Goal: Transaction & Acquisition: Obtain resource

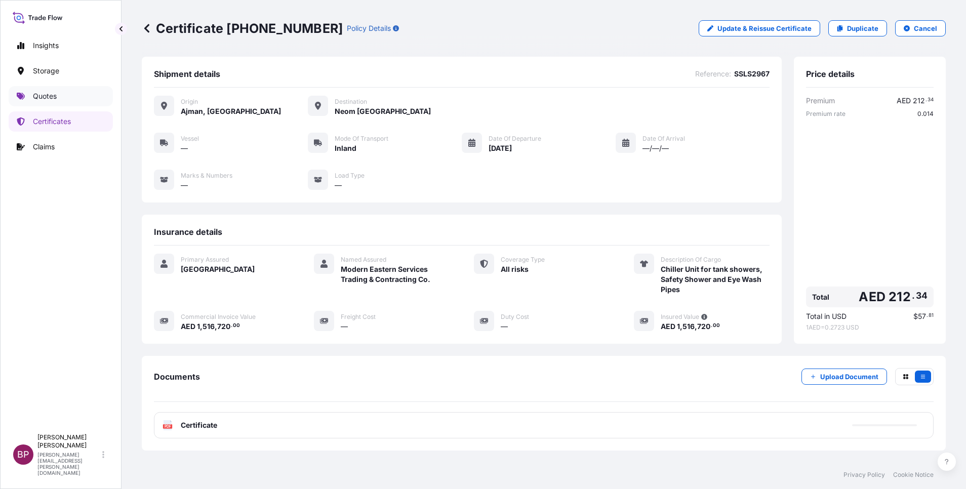
click at [46, 100] on p "Quotes" at bounding box center [45, 96] width 24 height 10
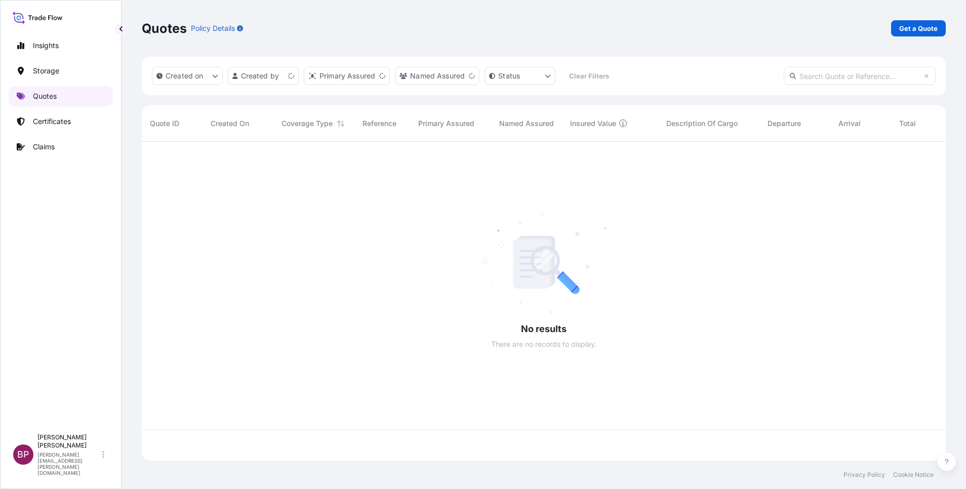
scroll to position [313, 792]
click at [924, 28] on p "Get a Quote" at bounding box center [918, 28] width 38 height 10
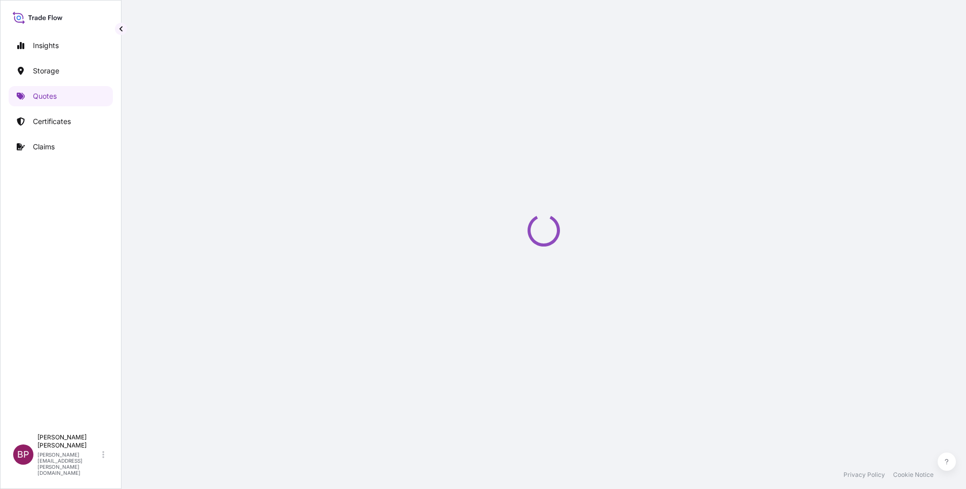
select select "Water"
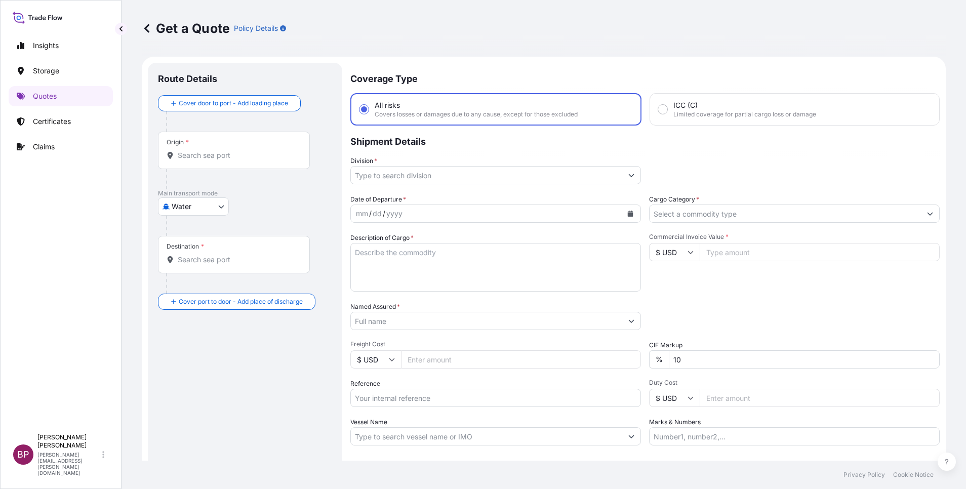
scroll to position [16, 0]
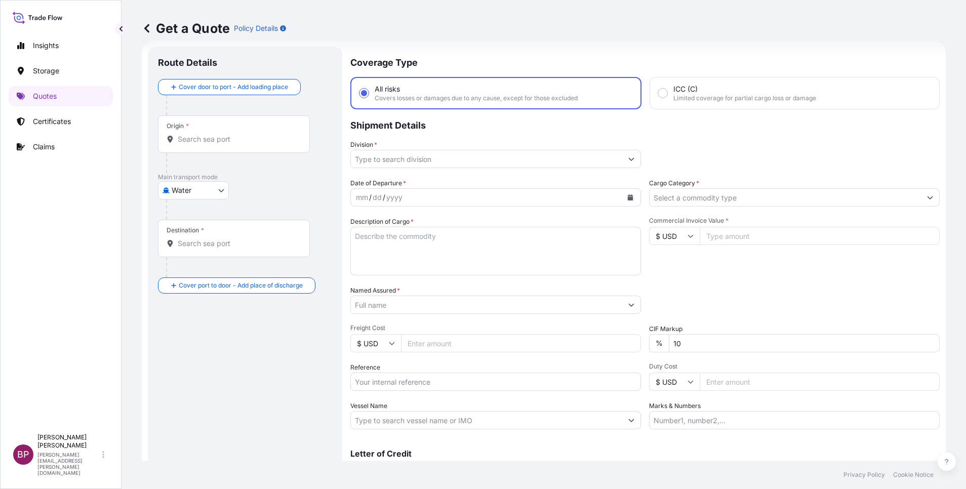
click at [424, 307] on input "Named Assured *" at bounding box center [486, 305] width 271 height 18
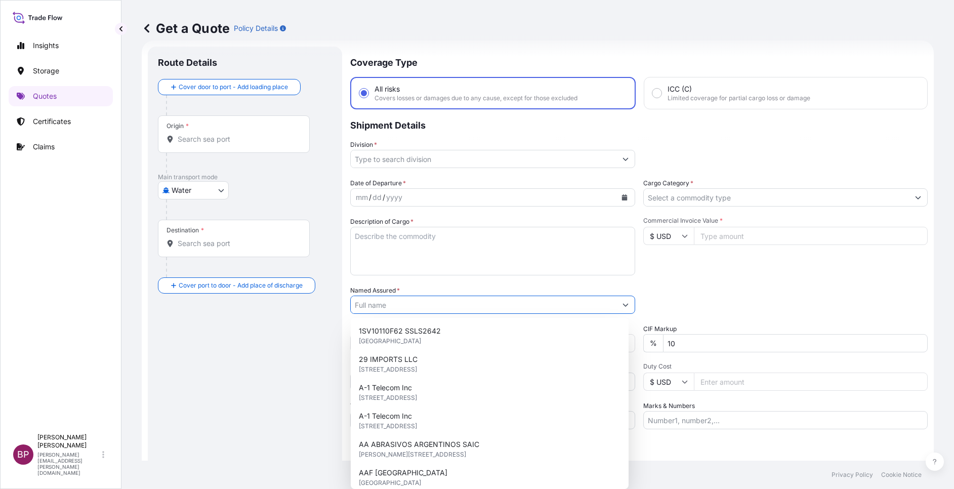
paste input "ALRUQEE INDUSTRIAL MARKETING"
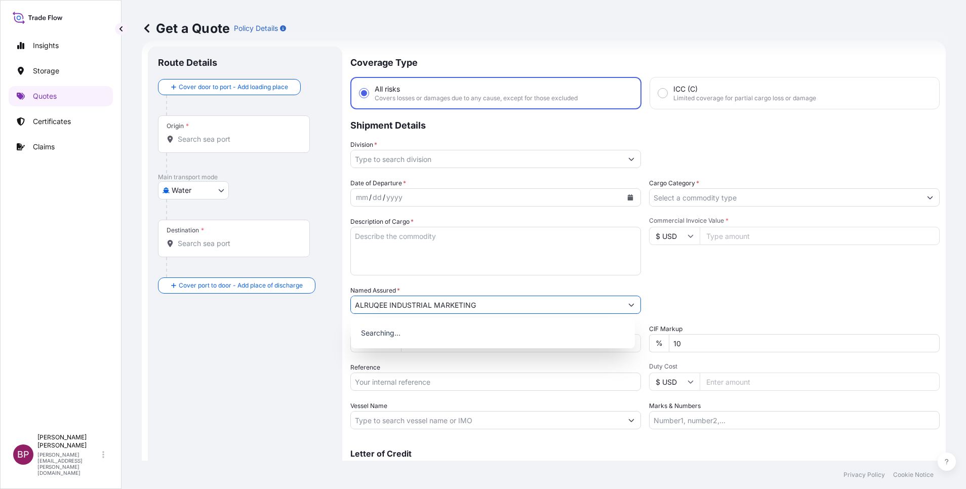
type input "ALRUQEE INDUSTRIAL MARKETING"
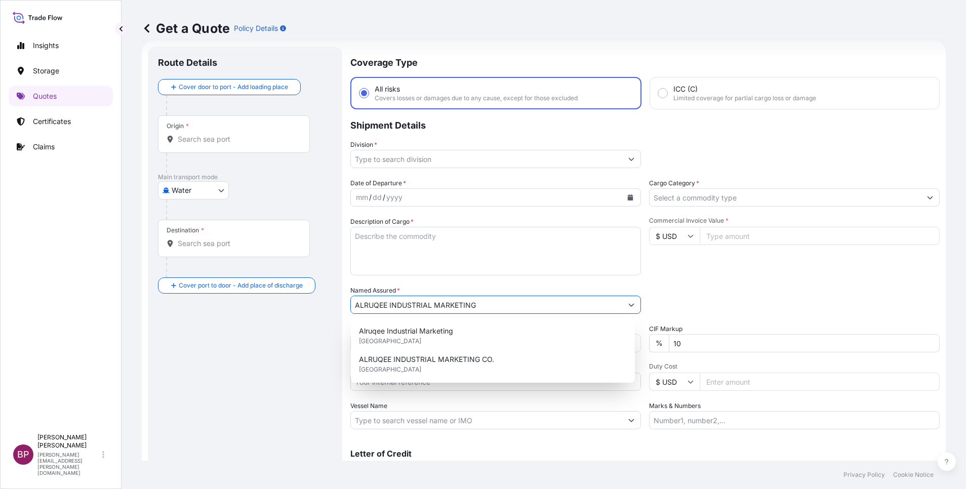
click at [676, 235] on input "$ USD" at bounding box center [674, 236] width 51 height 18
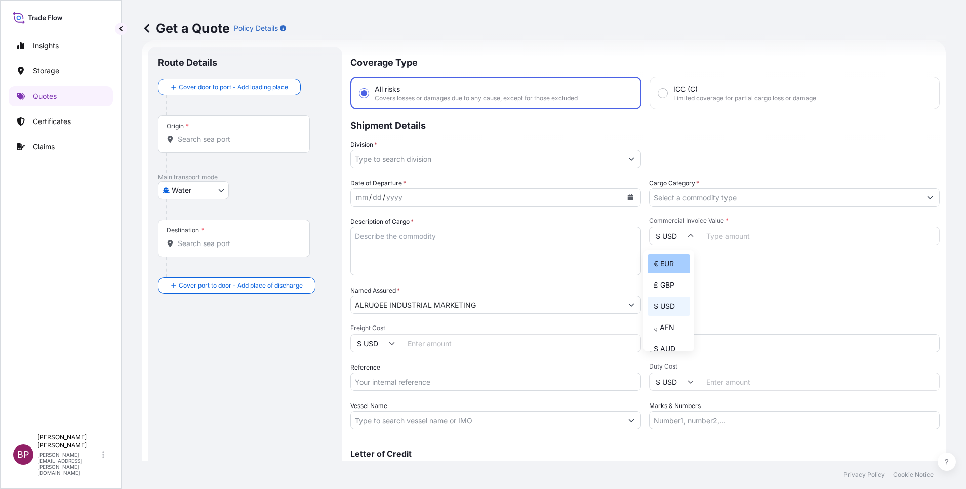
click at [662, 269] on div "€ EUR" at bounding box center [668, 263] width 43 height 19
type input "€ EUR"
click at [735, 238] on input "Commercial Invoice Value *" at bounding box center [819, 236] width 240 height 18
paste input "14616"
type input "14616"
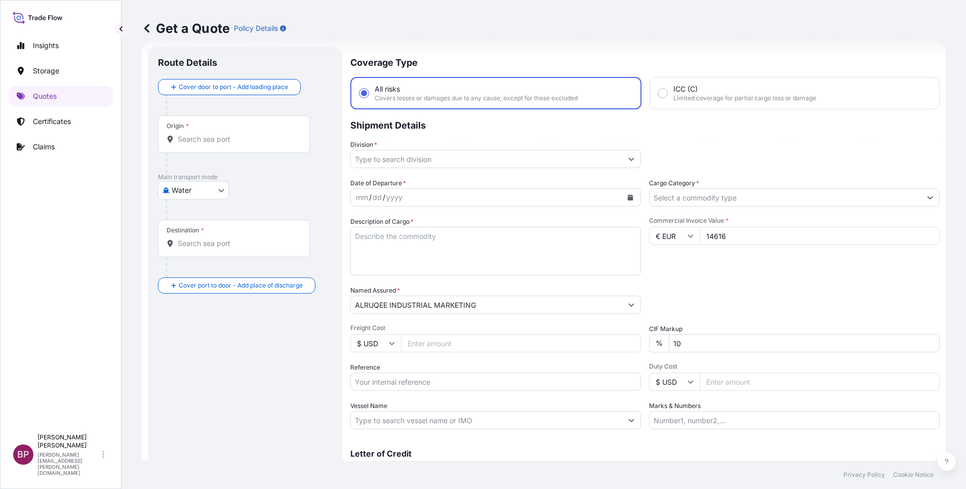
drag, startPoint x: 664, startPoint y: 344, endPoint x: 467, endPoint y: 297, distance: 202.4
click at [537, 316] on div "Date of Departure * mm / dd / yyyy Cargo Category * Description of Cargo * Comm…" at bounding box center [644, 303] width 589 height 251
type input "0"
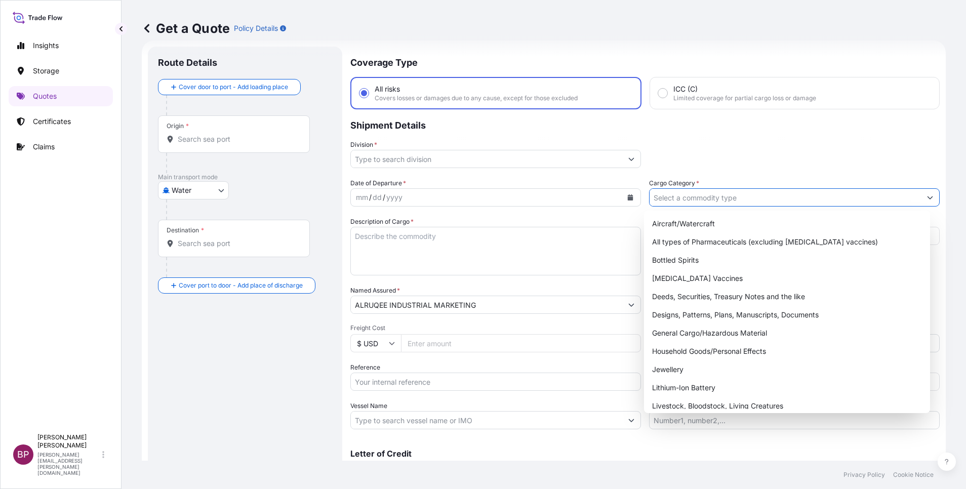
click at [734, 194] on input "Cargo Category *" at bounding box center [784, 197] width 271 height 18
click at [720, 339] on div "General Cargo/Hazardous Material" at bounding box center [787, 333] width 278 height 18
type input "General Cargo/Hazardous Material"
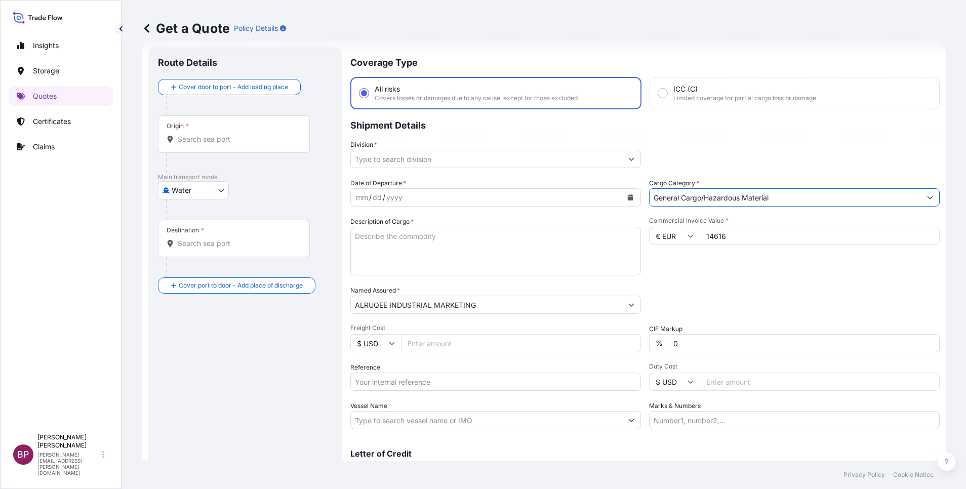
click at [624, 155] on button "Show suggestions" at bounding box center [631, 159] width 18 height 18
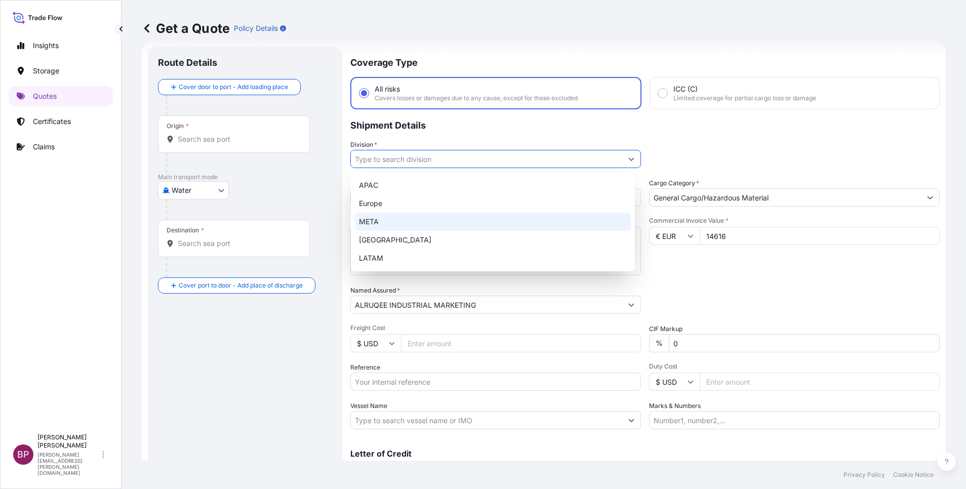
click at [438, 226] on div "META" at bounding box center [493, 222] width 276 height 18
type input "META"
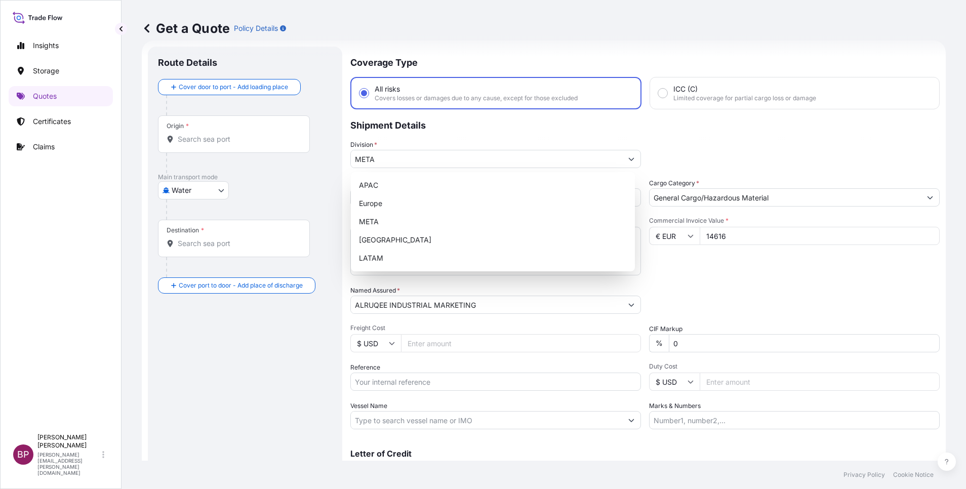
drag, startPoint x: 746, startPoint y: 259, endPoint x: 728, endPoint y: 273, distance: 22.7
click at [745, 259] on div "Commercial Invoice Value * € EUR 14616" at bounding box center [794, 246] width 291 height 59
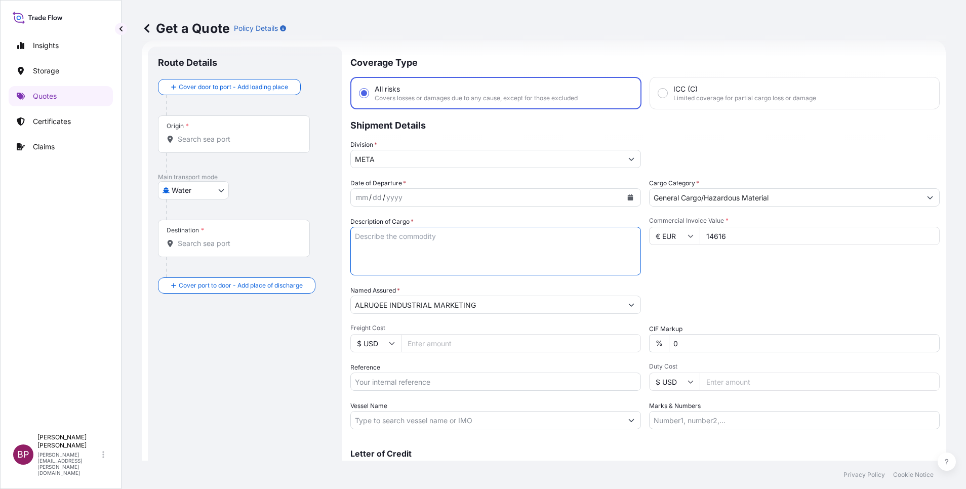
click at [464, 259] on textarea "Description of Cargo *" at bounding box center [495, 251] width 291 height 49
paste textarea "Degauss 600 degaussing machine with accessoires"
type textarea "Degauss 600 degaussing machine with accessoires"
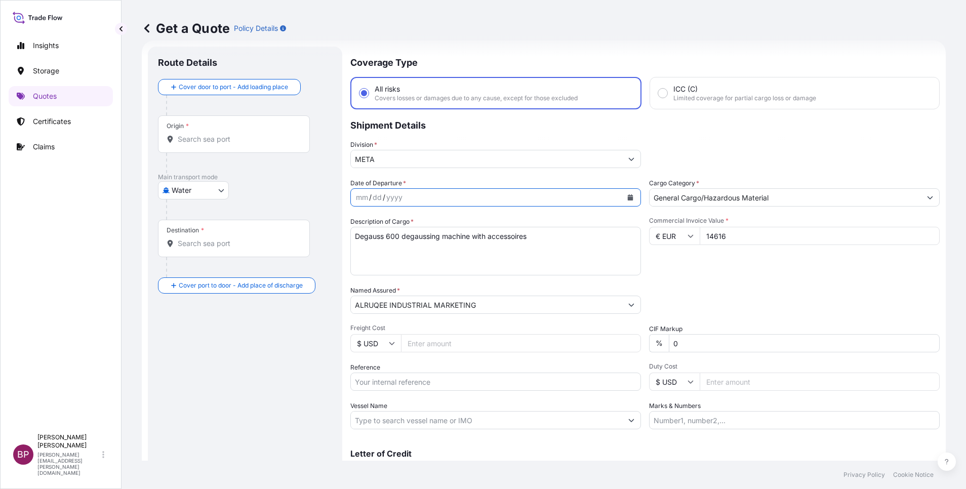
click at [628, 198] on icon "Calendar" at bounding box center [631, 197] width 6 height 6
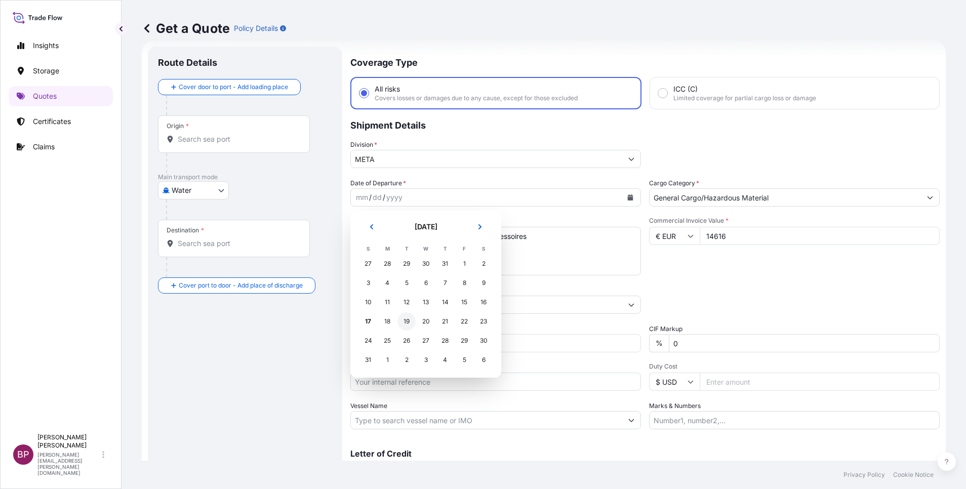
click at [406, 321] on div "19" at bounding box center [406, 321] width 18 height 18
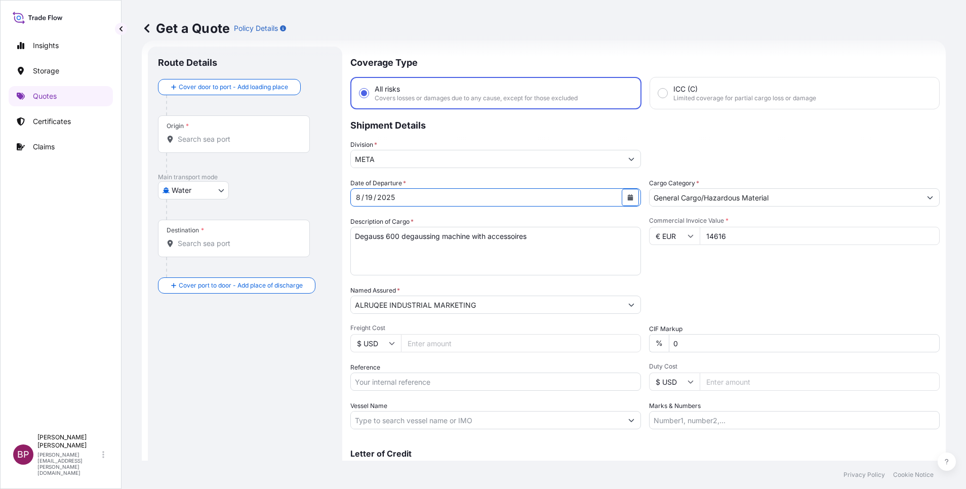
click at [203, 193] on body "Insights Storage Quotes Certificates Claims BP [PERSON_NAME] Kurian [EMAIL_ADDR…" at bounding box center [483, 244] width 966 height 489
click at [198, 216] on div "Air" at bounding box center [193, 217] width 63 height 18
select select "Air"
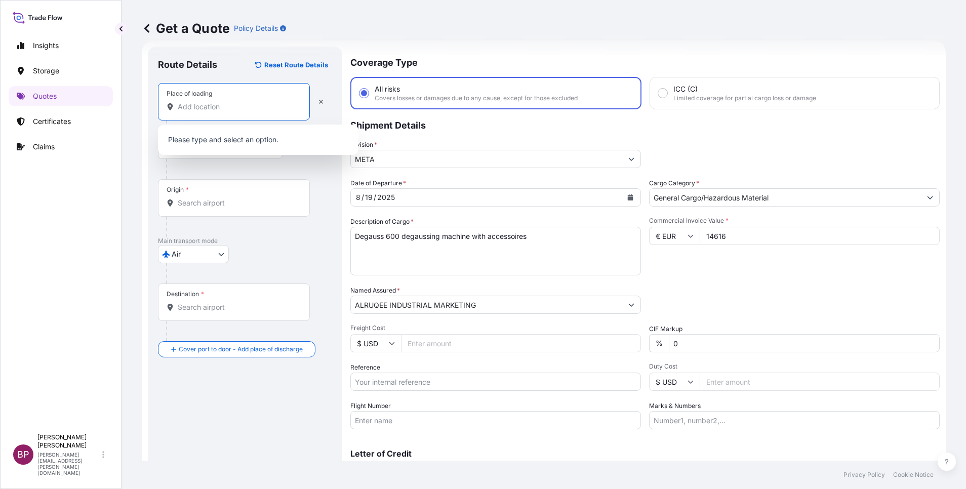
click at [229, 107] on input "Place of loading" at bounding box center [237, 107] width 119 height 10
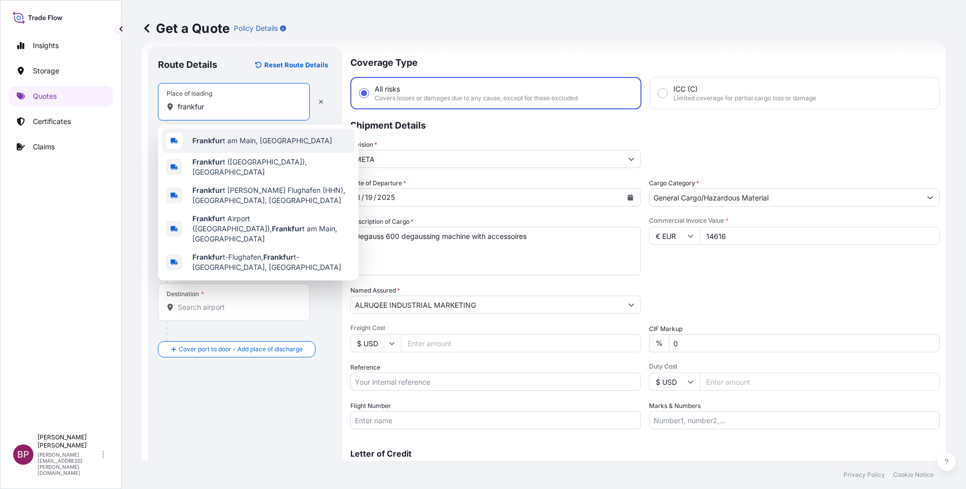
click at [252, 143] on span "Frankfur [GEOGRAPHIC_DATA], [GEOGRAPHIC_DATA]" at bounding box center [262, 141] width 140 height 10
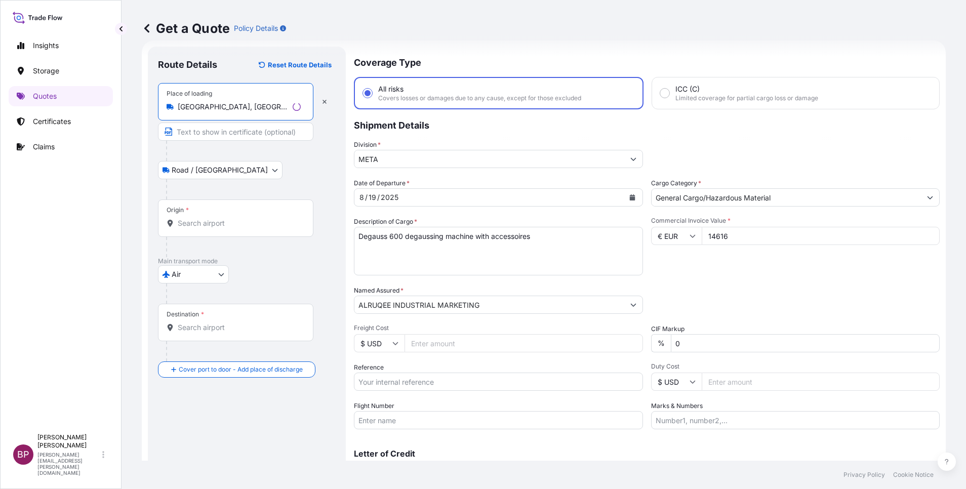
type input "[GEOGRAPHIC_DATA], [GEOGRAPHIC_DATA]"
click at [229, 225] on input "Origin *" at bounding box center [239, 223] width 123 height 10
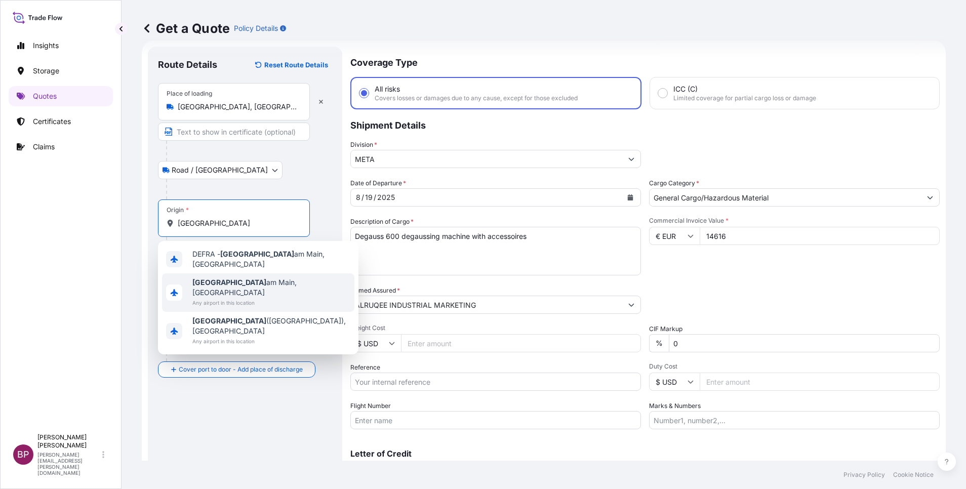
click at [264, 298] on span "Any airport in this location" at bounding box center [271, 303] width 158 height 10
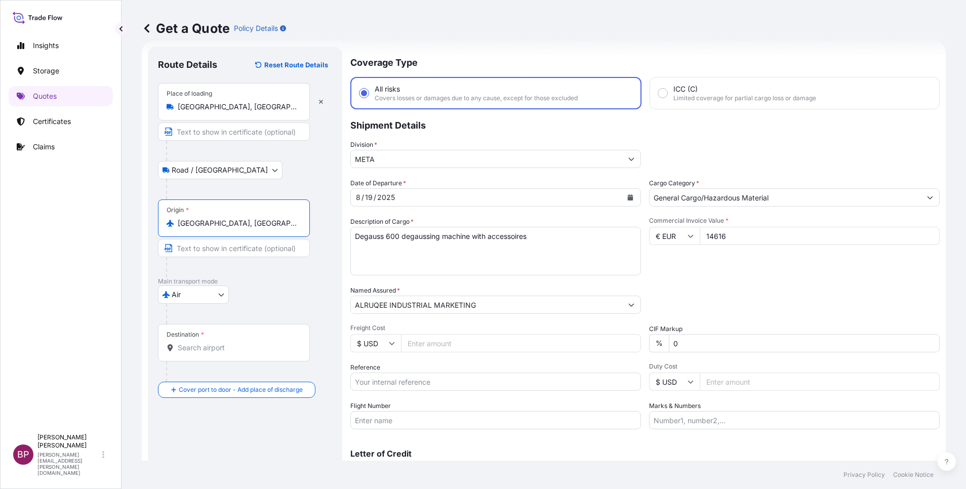
type input "[GEOGRAPHIC_DATA], [GEOGRAPHIC_DATA]"
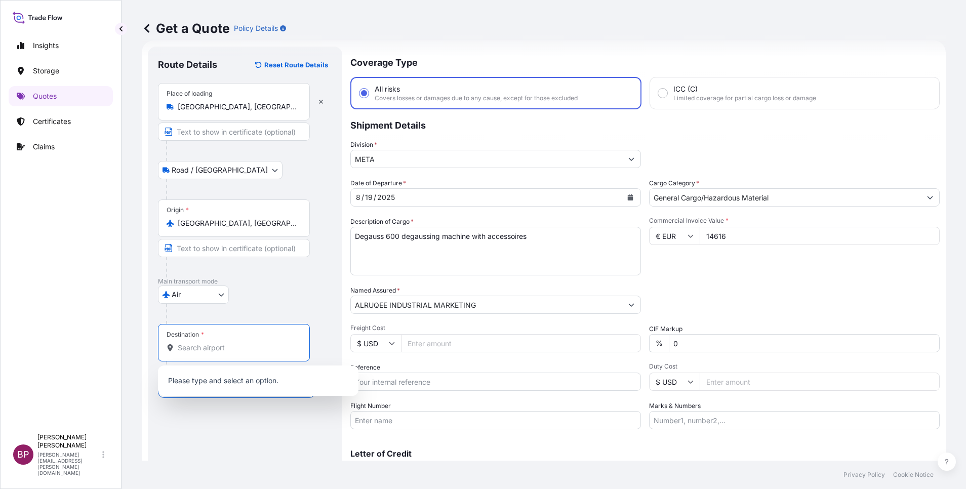
click at [227, 349] on input "Destination *" at bounding box center [237, 348] width 119 height 10
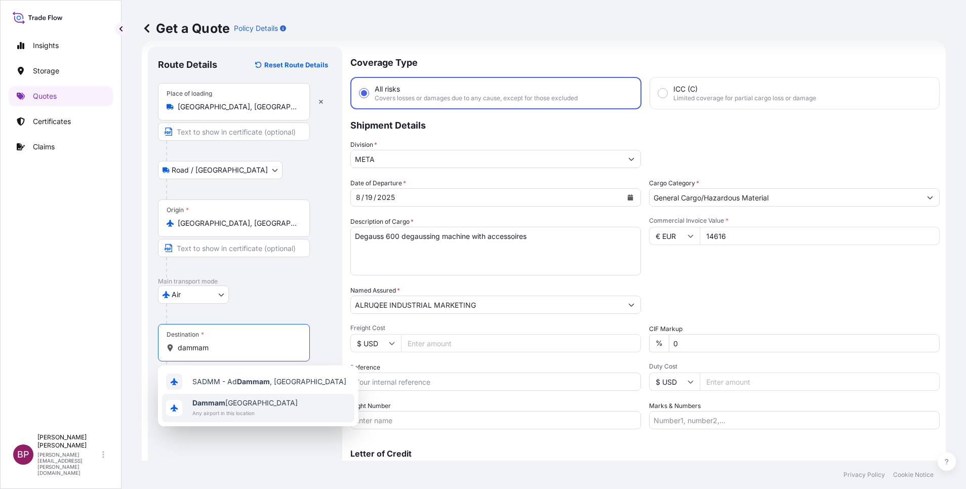
click at [246, 406] on span "Dammam [GEOGRAPHIC_DATA]" at bounding box center [244, 403] width 105 height 10
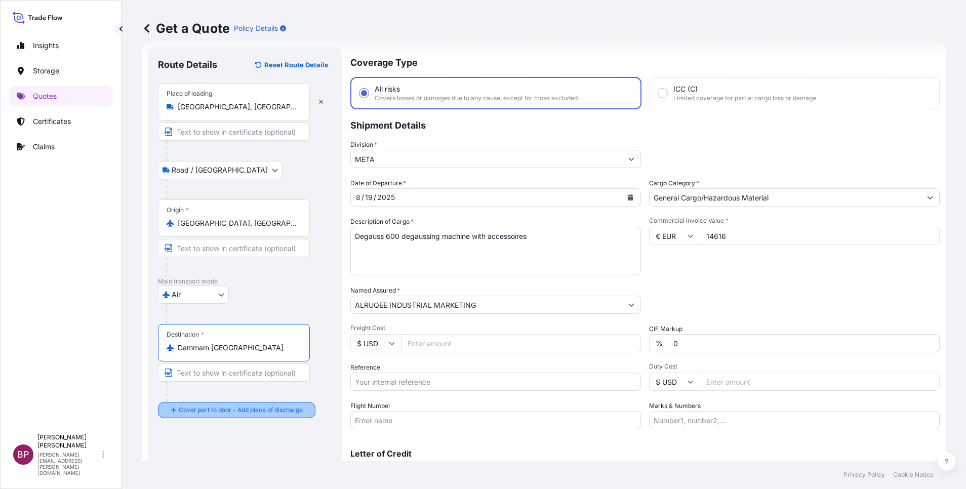
type input "Dammam [GEOGRAPHIC_DATA]"
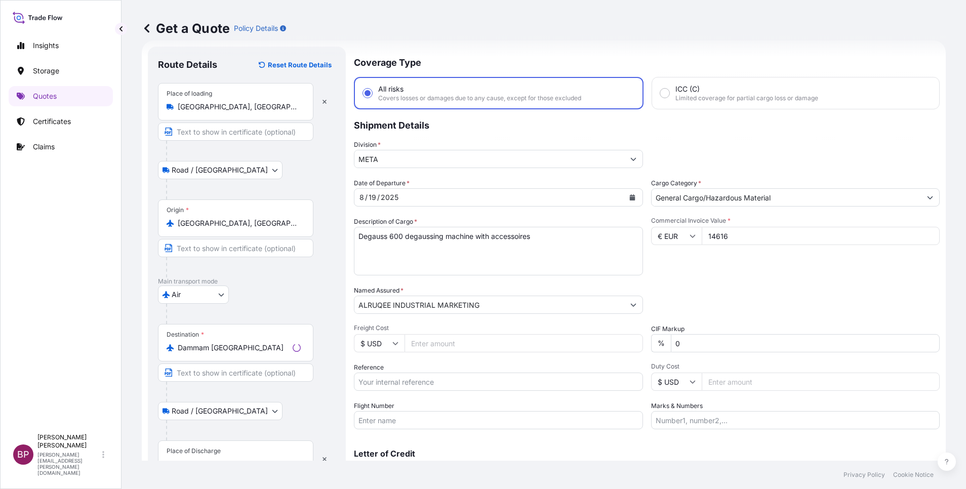
click at [223, 458] on div "Place of Discharge" at bounding box center [235, 458] width 155 height 37
click at [223, 459] on input "Place of Discharge" at bounding box center [239, 464] width 123 height 10
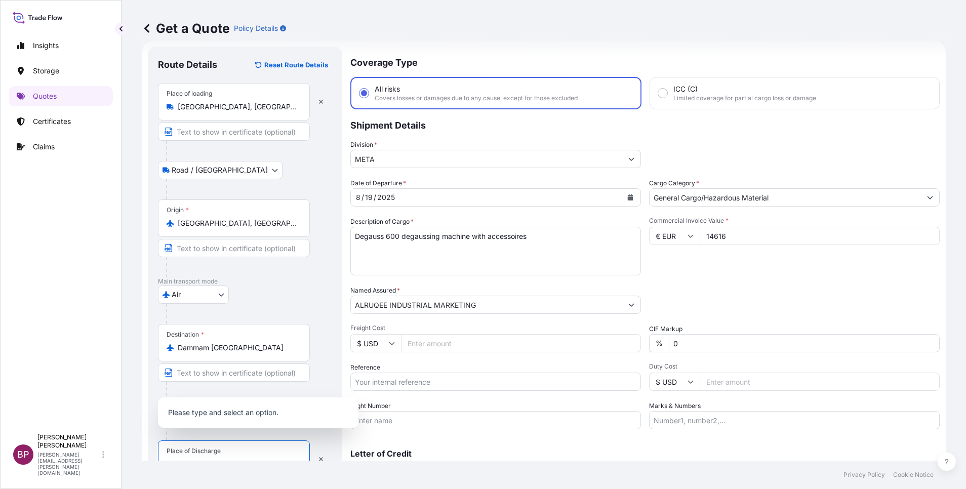
scroll to position [25, 0]
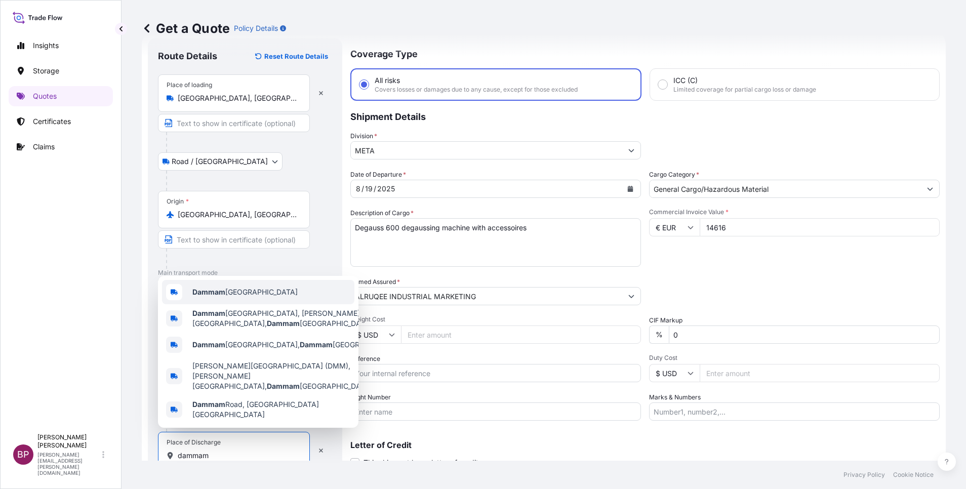
click at [265, 297] on span "Dammam [GEOGRAPHIC_DATA]" at bounding box center [244, 292] width 105 height 10
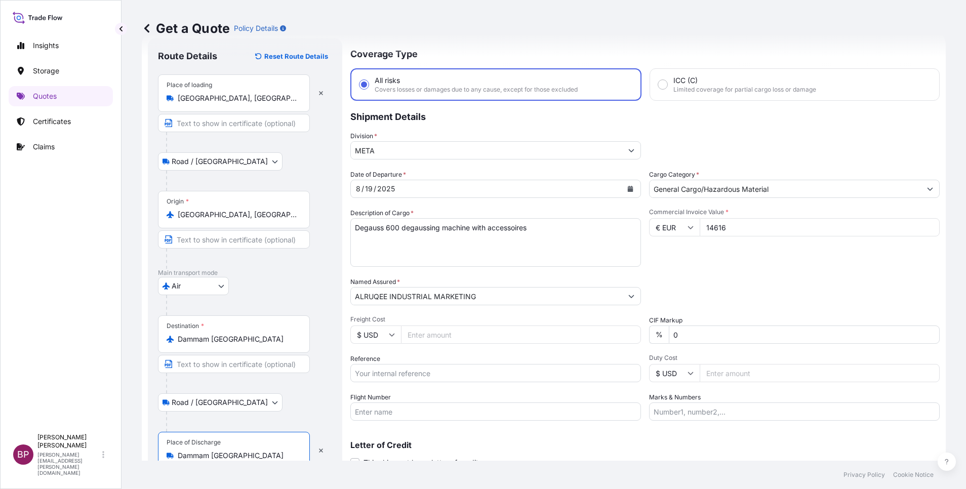
type input "Dammam [GEOGRAPHIC_DATA]"
click at [694, 284] on div "Packing Category Type to search a container mode Please select a primary mode o…" at bounding box center [794, 291] width 291 height 28
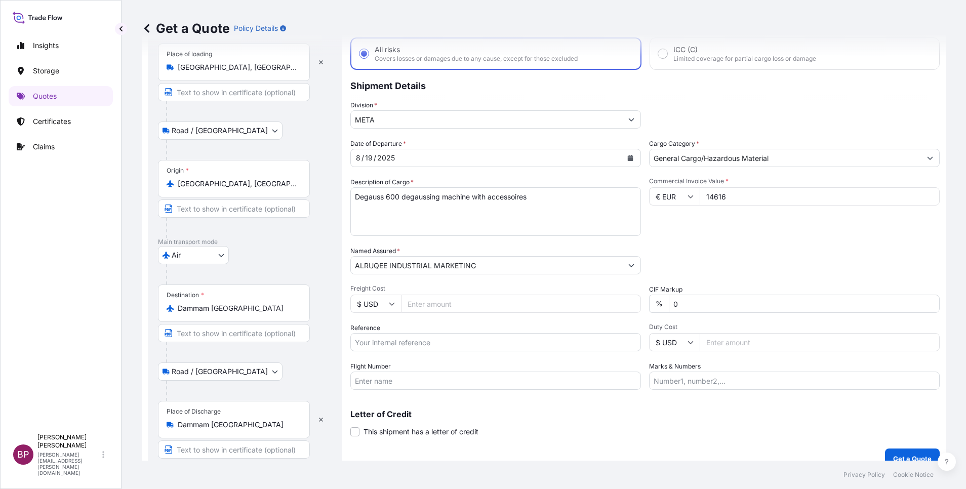
scroll to position [70, 0]
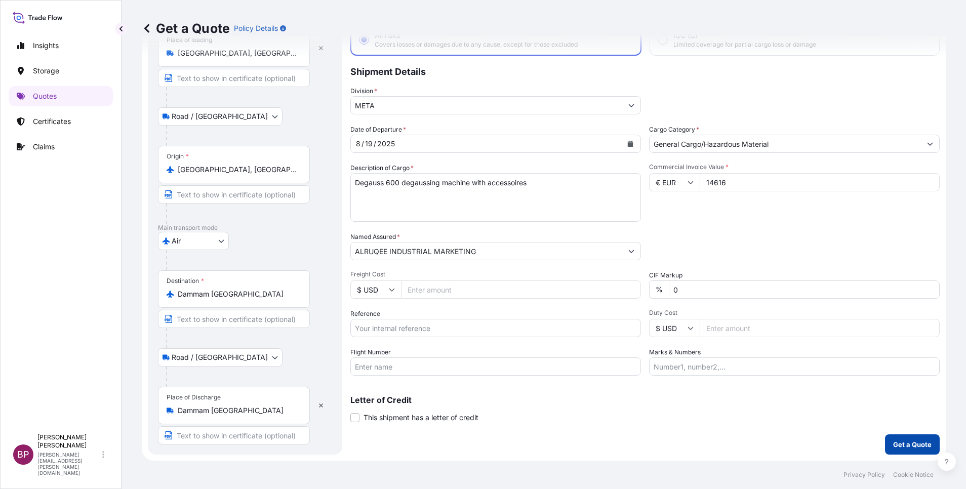
click at [911, 445] on p "Get a Quote" at bounding box center [912, 444] width 38 height 10
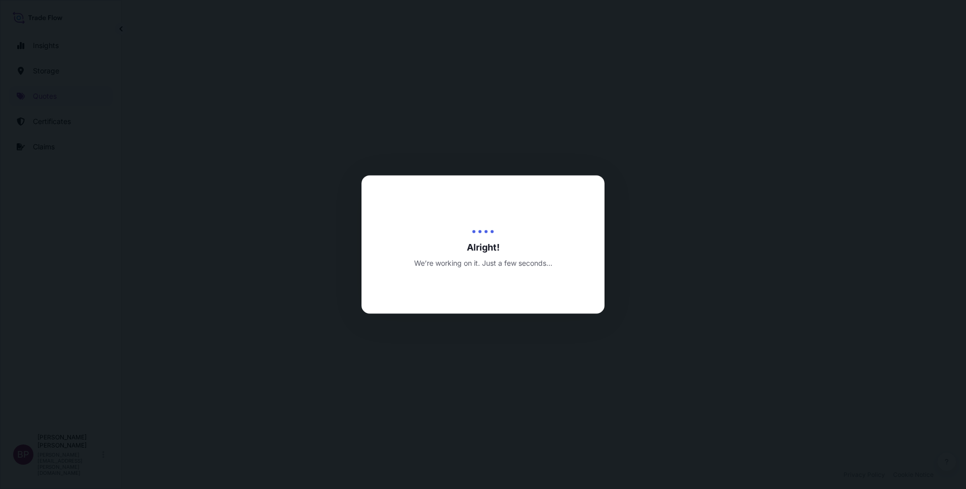
select select "Road / [GEOGRAPHIC_DATA]"
select select "Air"
select select "Road / [GEOGRAPHIC_DATA]"
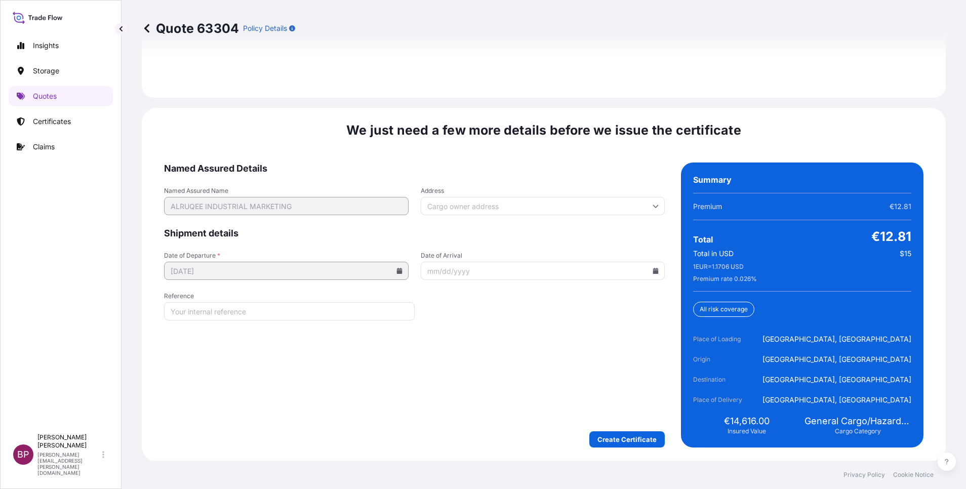
scroll to position [1553, 0]
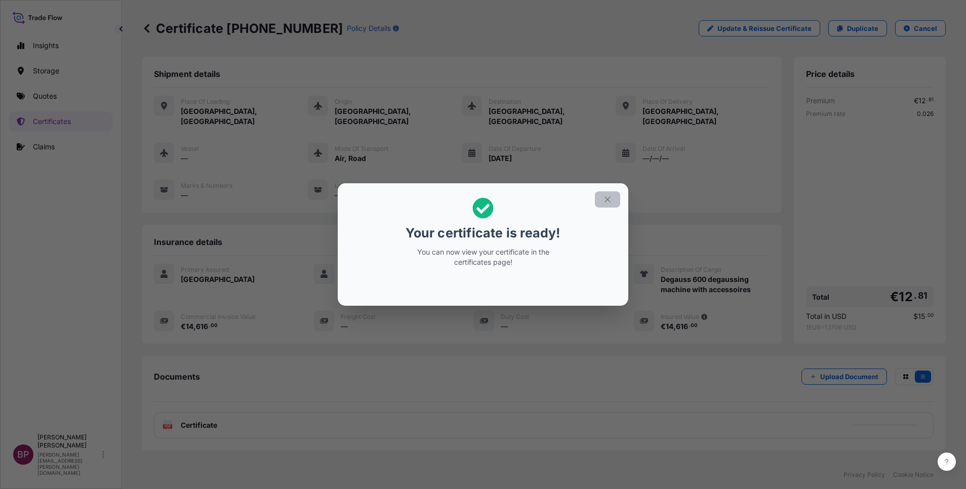
click at [610, 200] on icon "button" at bounding box center [607, 199] width 9 height 9
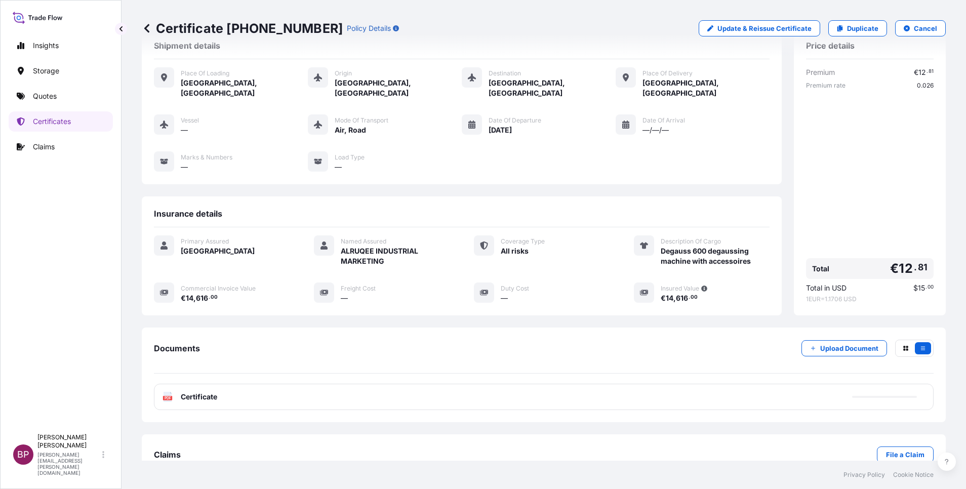
scroll to position [43, 0]
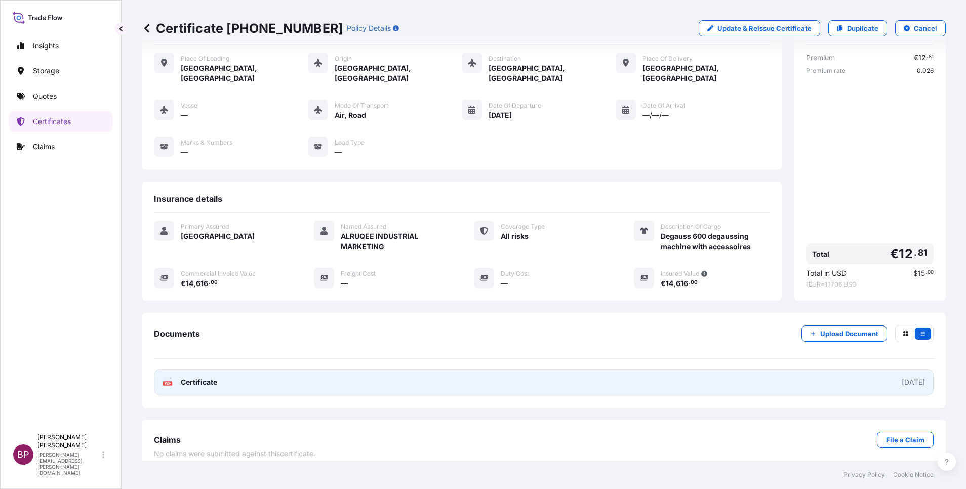
click at [205, 377] on span "Certificate" at bounding box center [199, 382] width 36 height 10
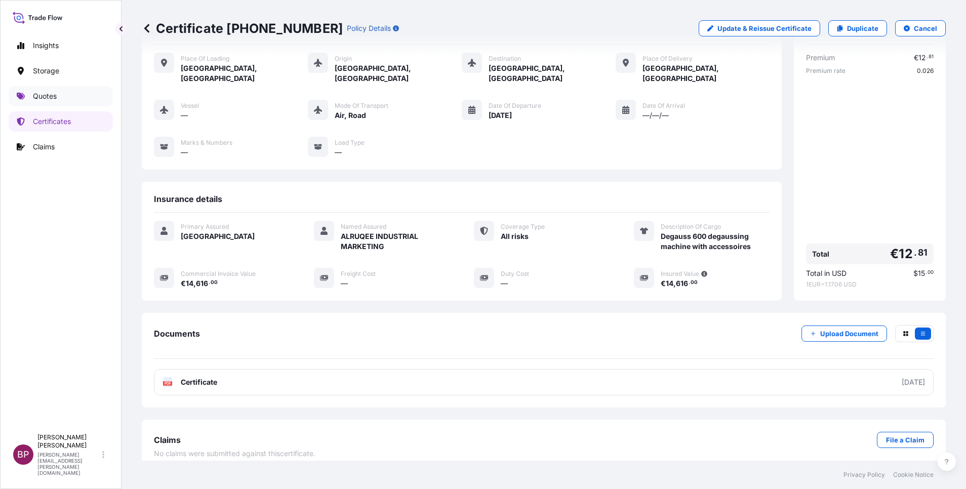
click at [46, 92] on p "Quotes" at bounding box center [45, 96] width 24 height 10
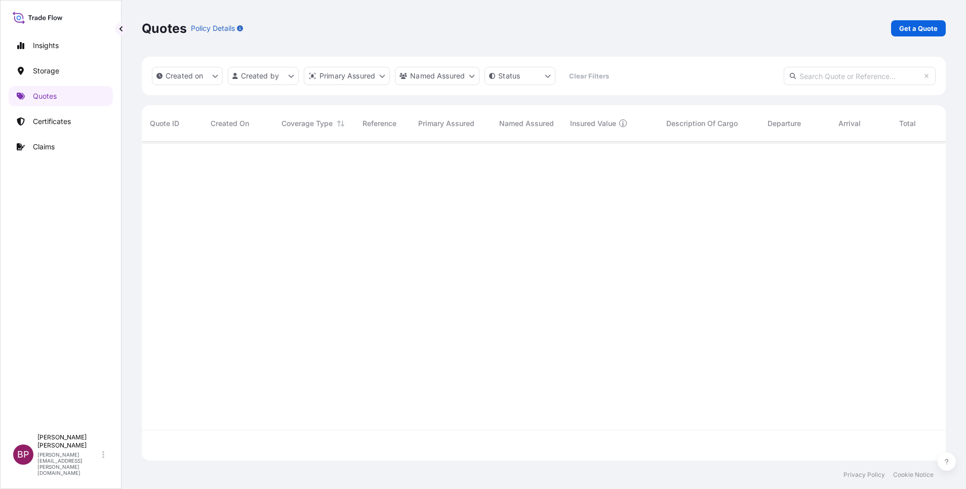
scroll to position [313, 792]
click at [919, 28] on p "Get a Quote" at bounding box center [918, 28] width 38 height 10
select select "Water"
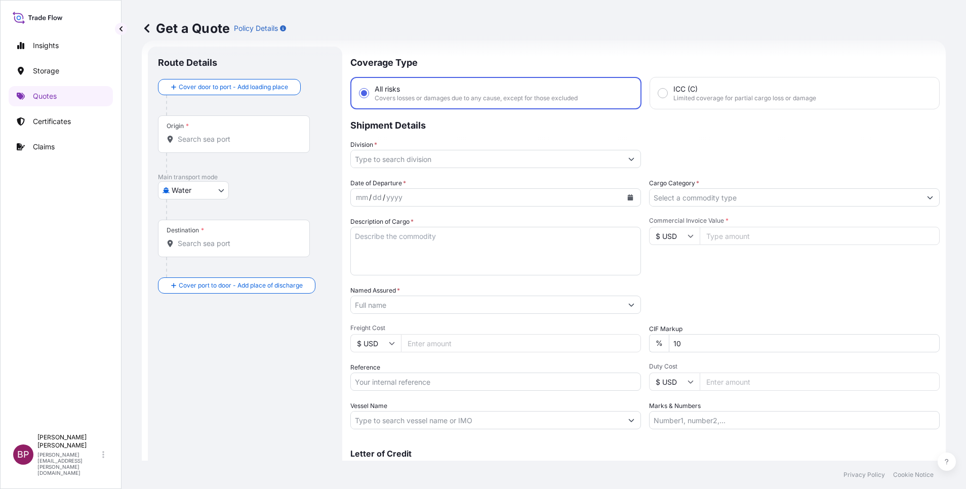
click at [740, 198] on input "Cargo Category *" at bounding box center [784, 197] width 271 height 18
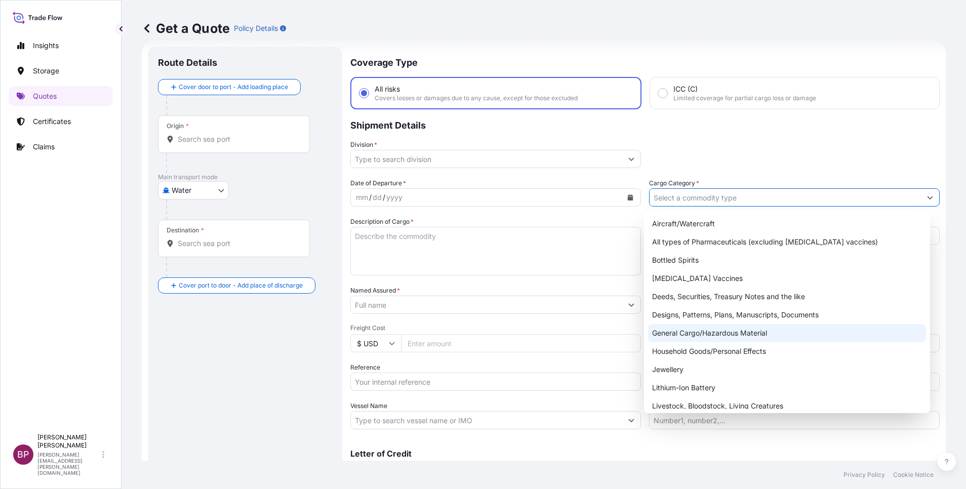
click at [710, 336] on div "General Cargo/Hazardous Material" at bounding box center [787, 333] width 278 height 18
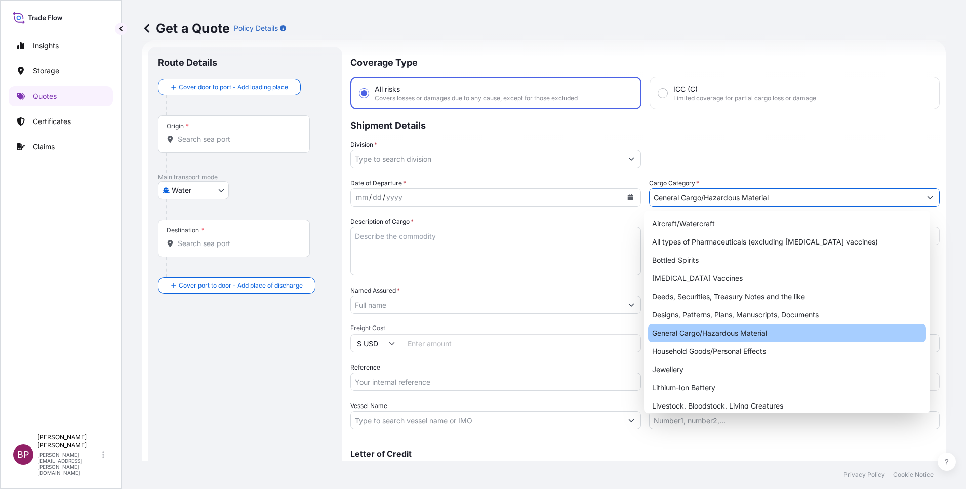
type input "General Cargo/Hazardous Material"
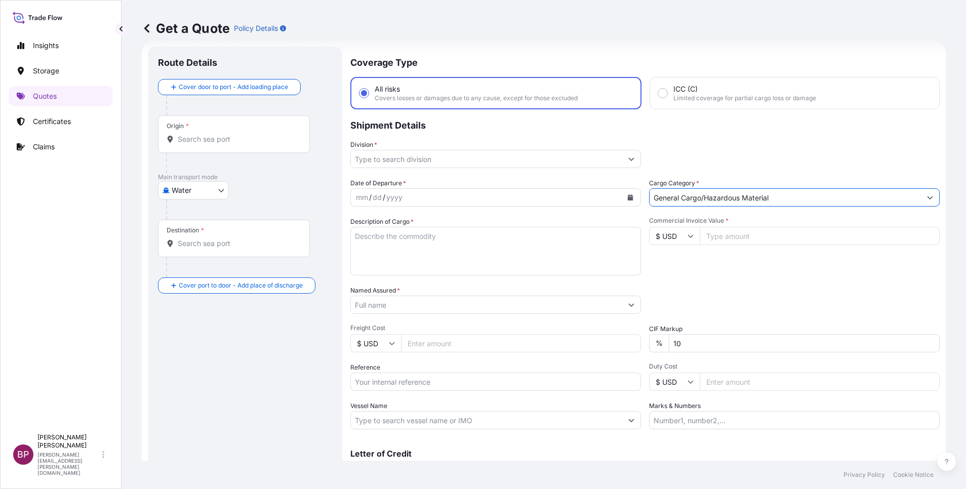
click at [628, 159] on icon "Show suggestions" at bounding box center [631, 159] width 6 height 6
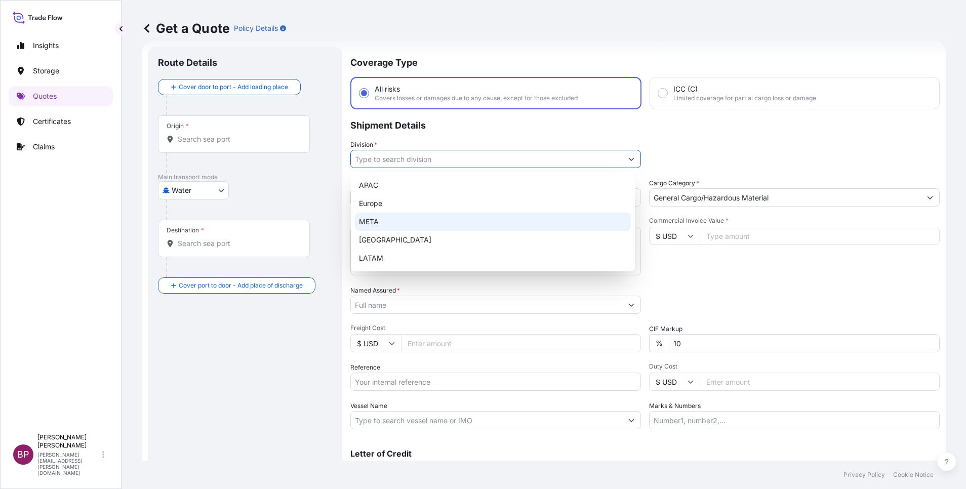
click at [434, 218] on div "META" at bounding box center [493, 222] width 276 height 18
type input "META"
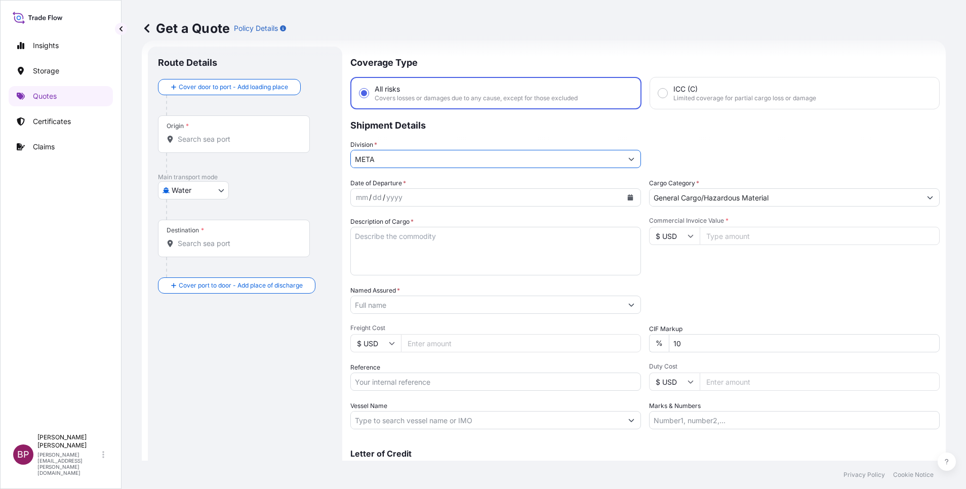
click at [446, 255] on textarea "Description of Cargo *" at bounding box center [495, 251] width 291 height 49
paste textarea "Ambient Air Monitoring Station shelter"
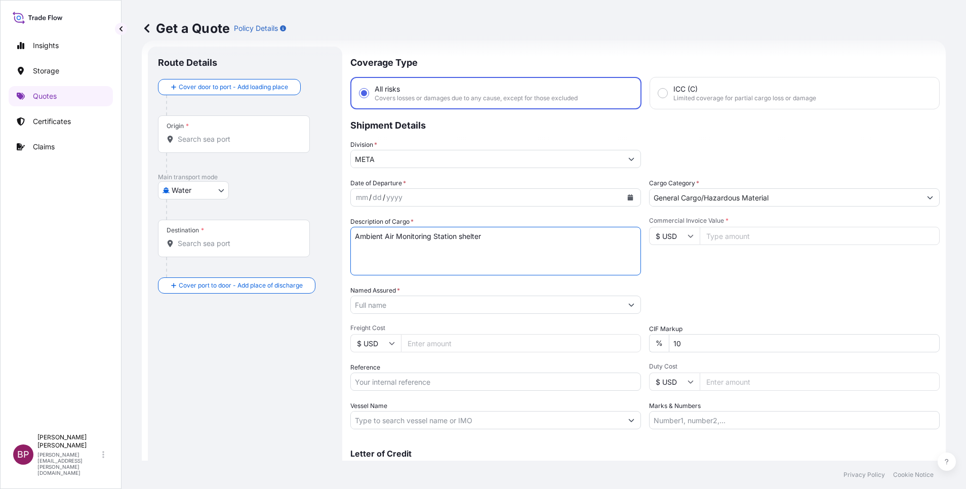
type textarea "Ambient Air Monitoring Station shelter"
click at [686, 240] on input "$ USD" at bounding box center [674, 236] width 51 height 18
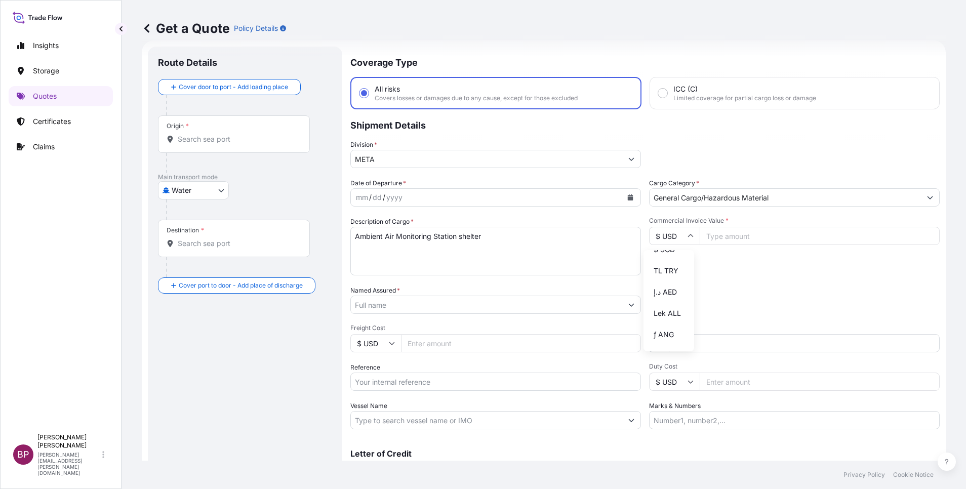
scroll to position [443, 0]
drag, startPoint x: 669, startPoint y: 283, endPoint x: 720, endPoint y: 258, distance: 57.5
click at [669, 149] on div "﷼ SAR" at bounding box center [668, 139] width 43 height 19
type input "﷼ SAR"
click at [738, 237] on input "Commercial Invoice Value *" at bounding box center [819, 236] width 240 height 18
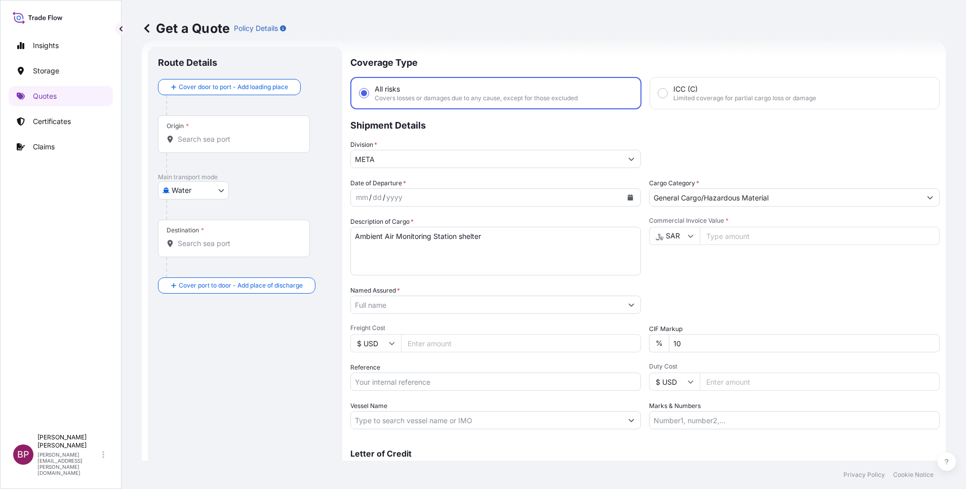
paste input "1502000"
type input "1502000"
drag, startPoint x: 690, startPoint y: 340, endPoint x: 601, endPoint y: 325, distance: 90.8
click at [601, 325] on div "Date of Departure * mm / dd / yyyy Cargo Category * General Cargo/Hazardous Mat…" at bounding box center [644, 303] width 589 height 251
type input "0"
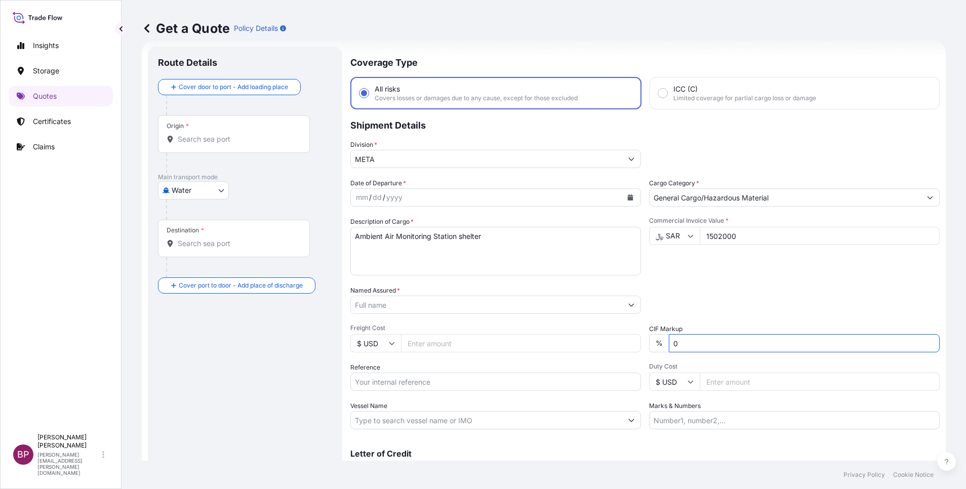
click at [766, 292] on div "Packing Category Type to search a container mode Please select a primary mode o…" at bounding box center [794, 299] width 291 height 28
click at [733, 294] on div "Packing Category Type to search a container mode Please select a primary mode o…" at bounding box center [794, 299] width 291 height 28
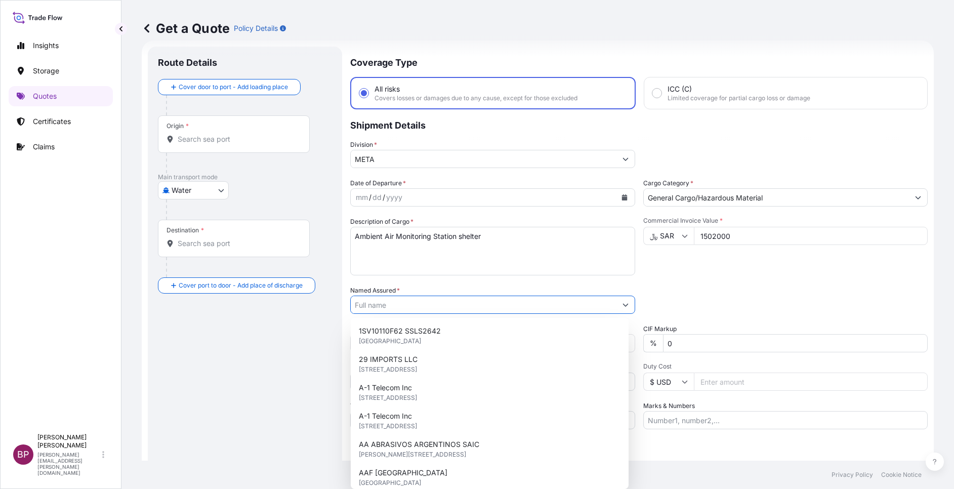
click at [428, 304] on input "Named Assured *" at bounding box center [484, 305] width 266 height 18
paste input "GULF ADVANCED CONTROL SYSTEM EST"
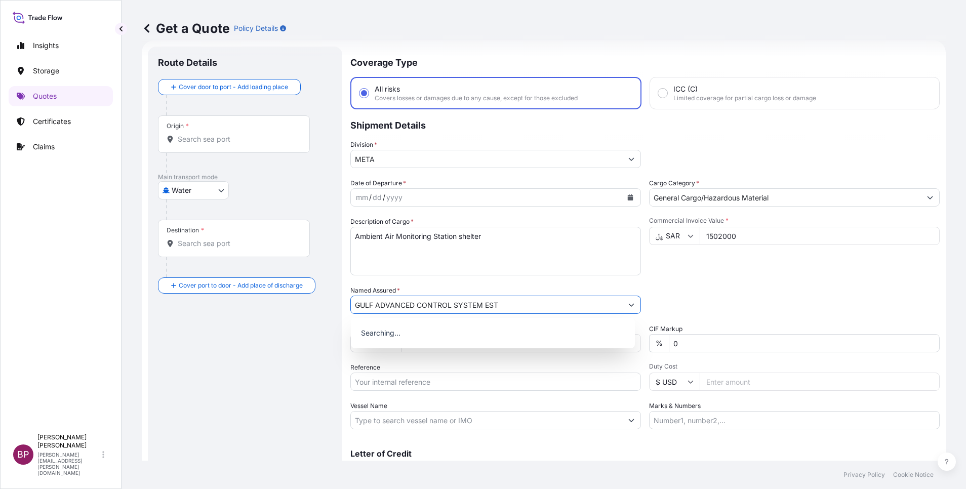
type input "GULF ADVANCED CONTROL SYSTEM EST"
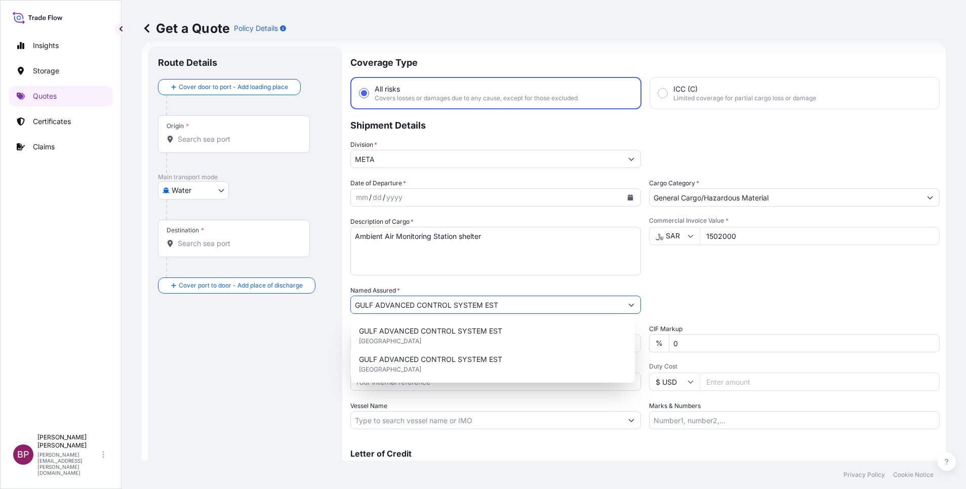
click at [628, 199] on icon "Calendar" at bounding box center [631, 197] width 6 height 6
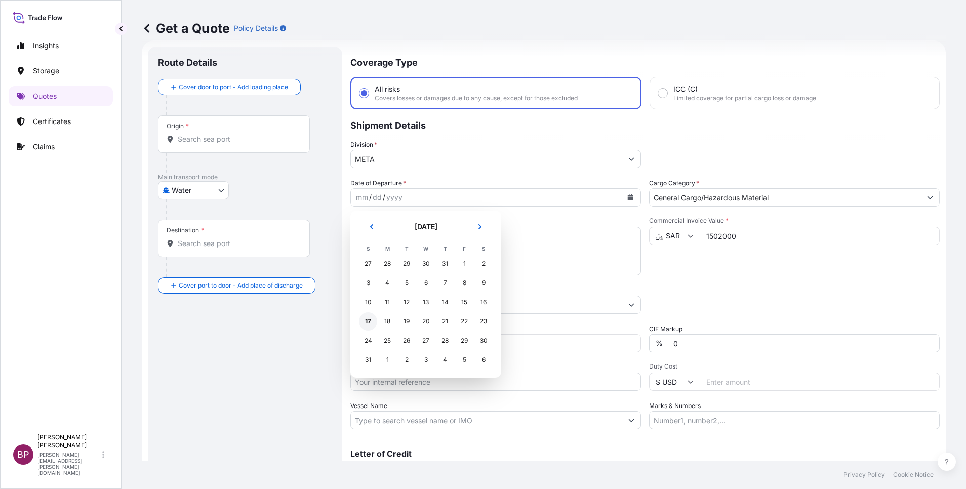
click at [366, 320] on div "17" at bounding box center [368, 321] width 18 height 18
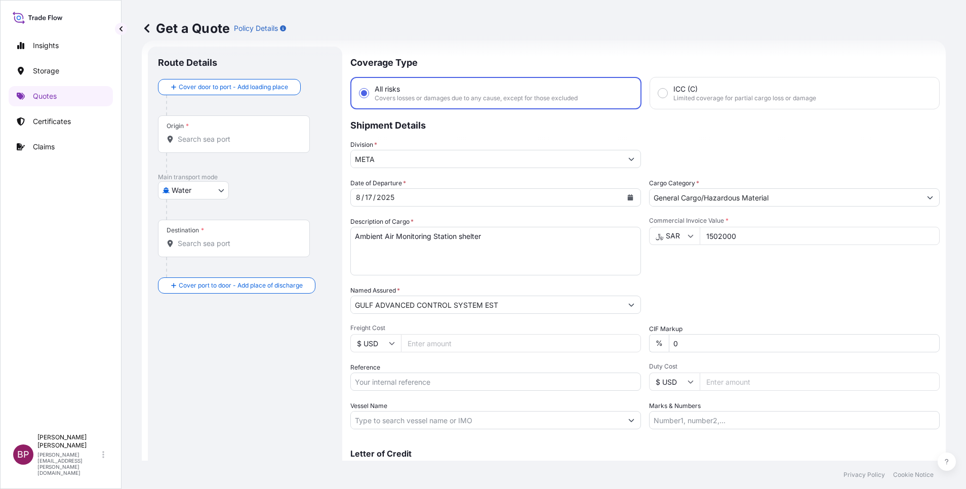
click at [752, 288] on div "Packing Category Type to search a container mode Please select a primary mode o…" at bounding box center [794, 299] width 291 height 28
click at [215, 191] on body "Insights Storage Quotes Certificates Claims BP [PERSON_NAME] Kurian [EMAIL_ADDR…" at bounding box center [483, 244] width 966 height 489
click at [194, 249] on span "Inland" at bounding box center [187, 253] width 20 height 10
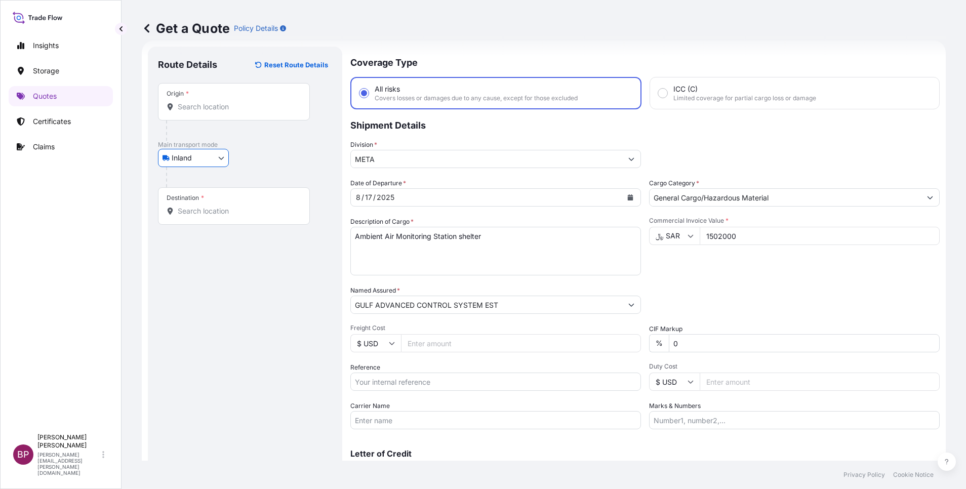
click at [233, 103] on input "Origin *" at bounding box center [237, 107] width 119 height 10
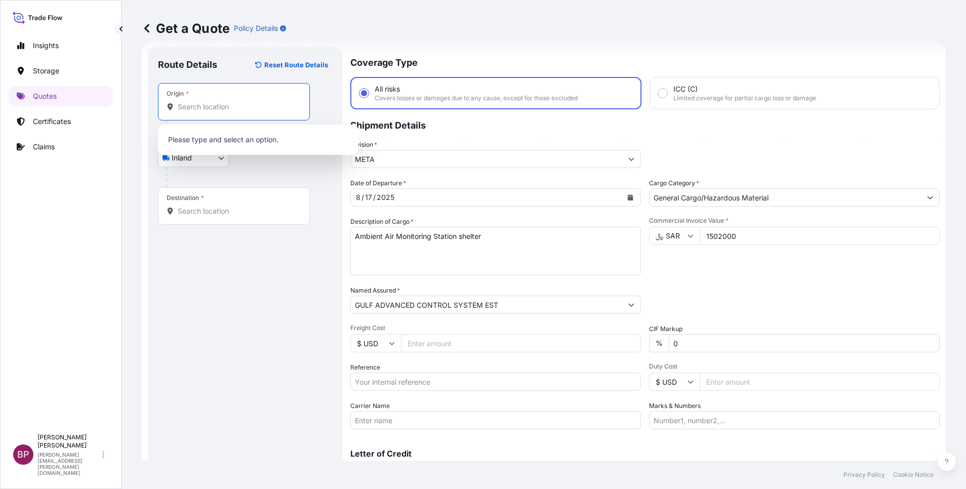
paste input "RAS TANURA"
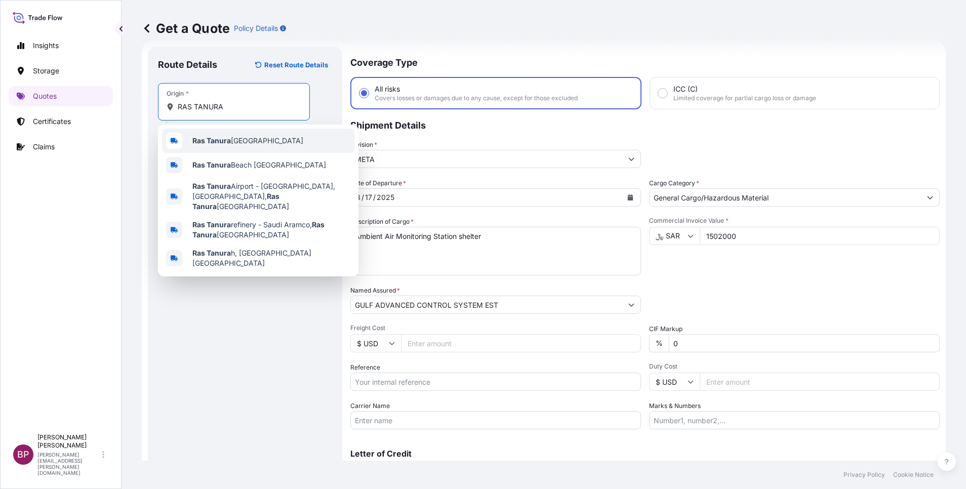
click at [258, 146] on div "Ras Tanura [GEOGRAPHIC_DATA]" at bounding box center [258, 141] width 192 height 24
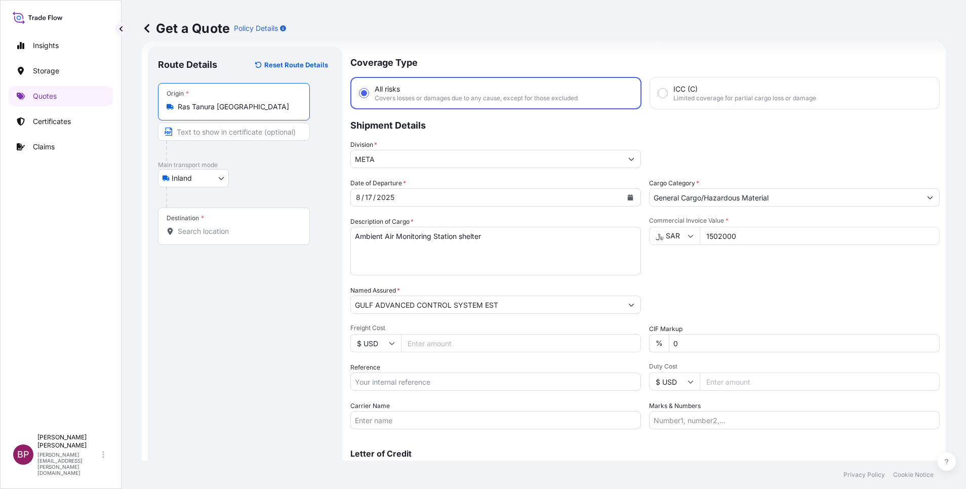
type input "Ras Tanura [GEOGRAPHIC_DATA]"
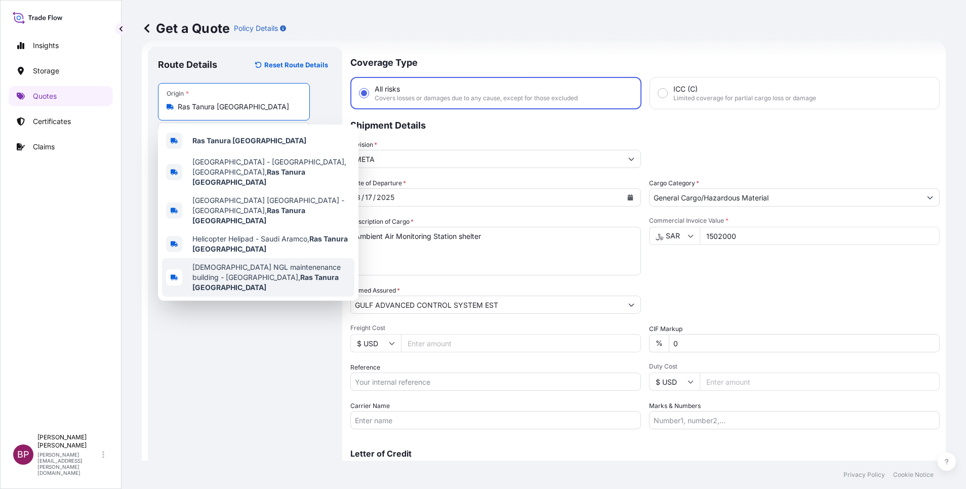
click at [277, 338] on div "Route Details Reset Route Details Place of loading Road / [GEOGRAPHIC_DATA] / I…" at bounding box center [245, 276] width 174 height 438
click at [284, 105] on input "Ras Tanura [GEOGRAPHIC_DATA]" at bounding box center [237, 107] width 119 height 10
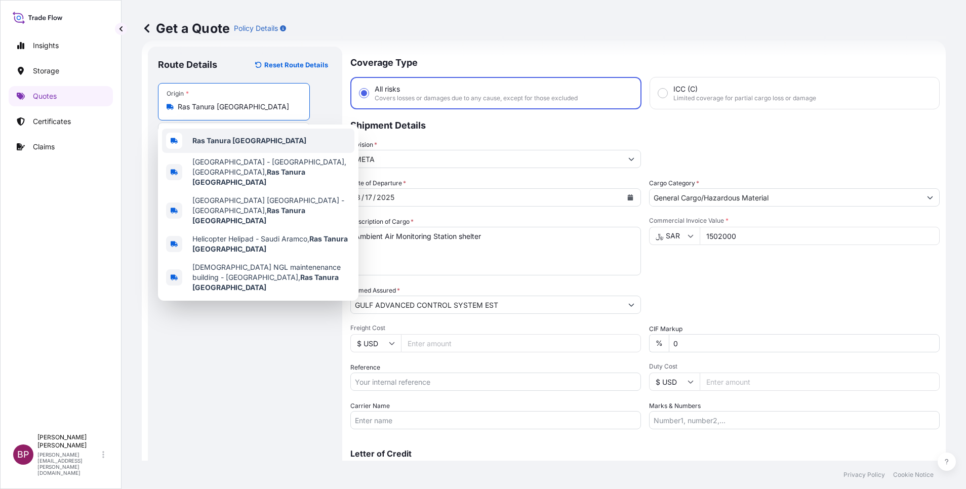
click at [259, 140] on b "Ras Tanura [GEOGRAPHIC_DATA]" at bounding box center [249, 140] width 114 height 9
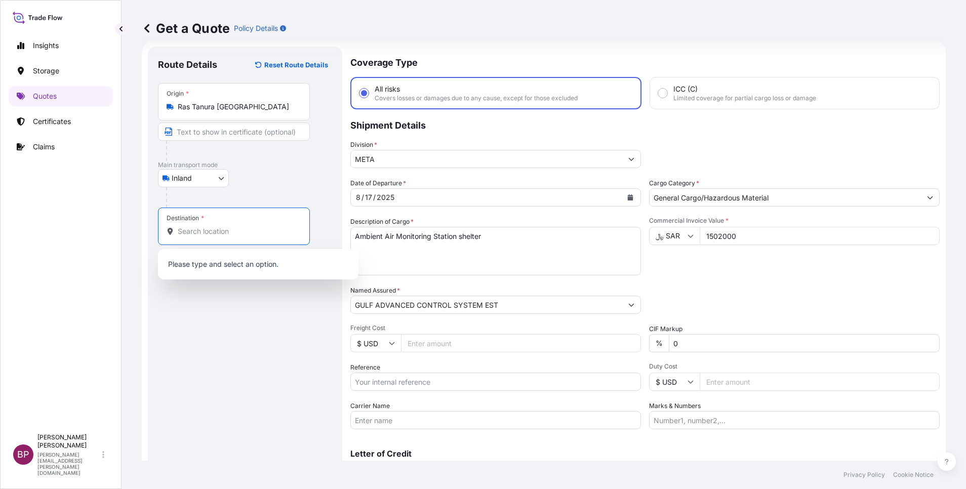
click at [230, 228] on input "Destination *" at bounding box center [237, 231] width 119 height 10
paste input "JAFURA"
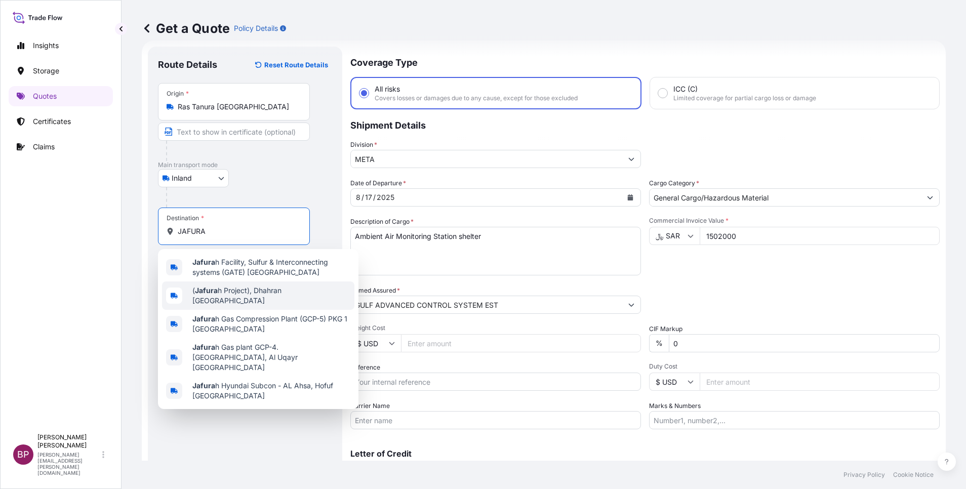
click at [291, 296] on span "( Jafura h Project), Dhahran [GEOGRAPHIC_DATA]" at bounding box center [271, 295] width 158 height 20
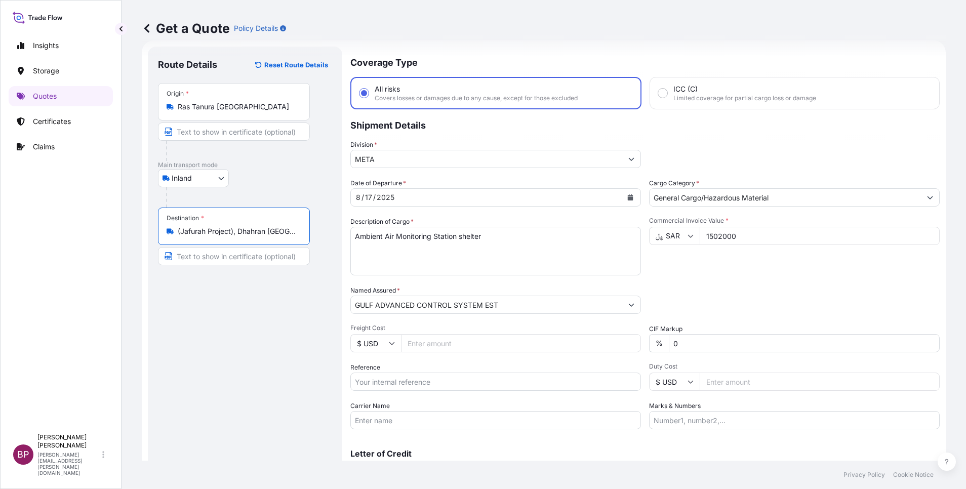
type input "(Jafurah Project), Dhahran [GEOGRAPHIC_DATA]"
click at [303, 354] on div "Route Details Reset Route Details Place of loading Road / [GEOGRAPHIC_DATA] / I…" at bounding box center [247, 276] width 178 height 438
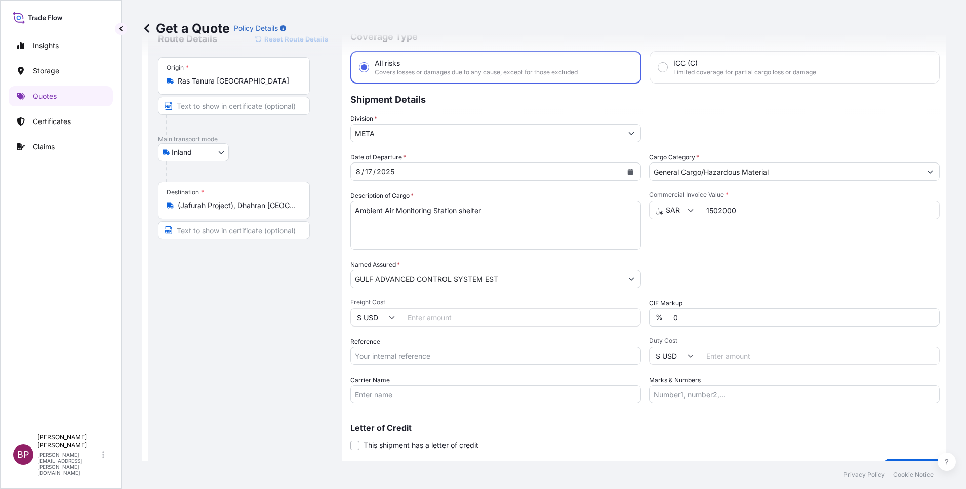
scroll to position [66, 0]
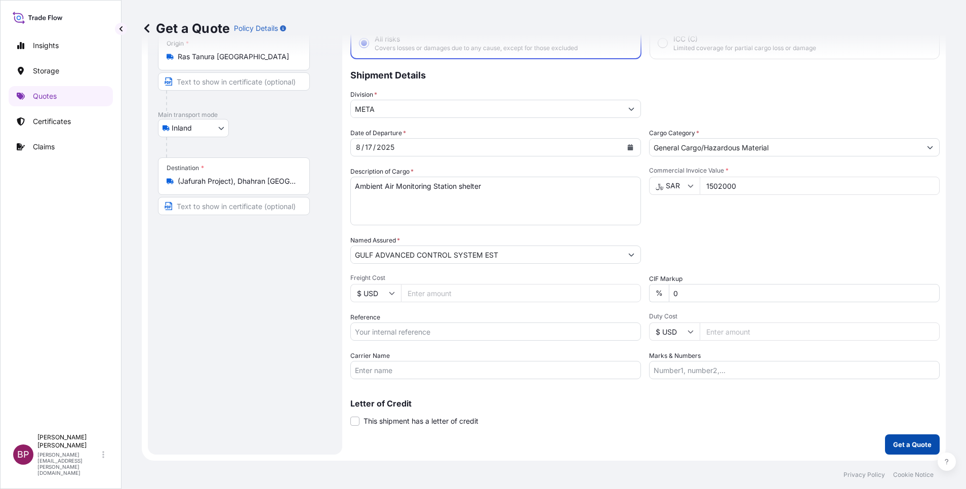
click at [895, 445] on p "Get a Quote" at bounding box center [912, 444] width 38 height 10
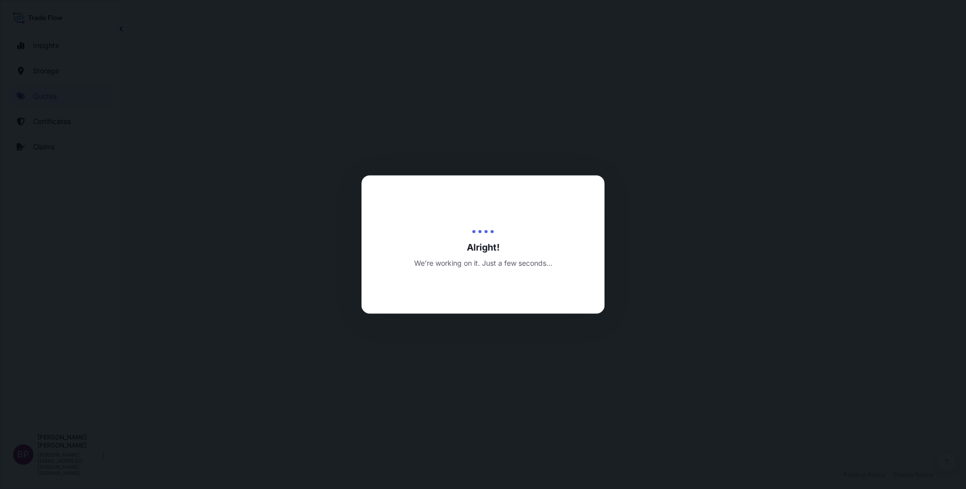
select select "Inland"
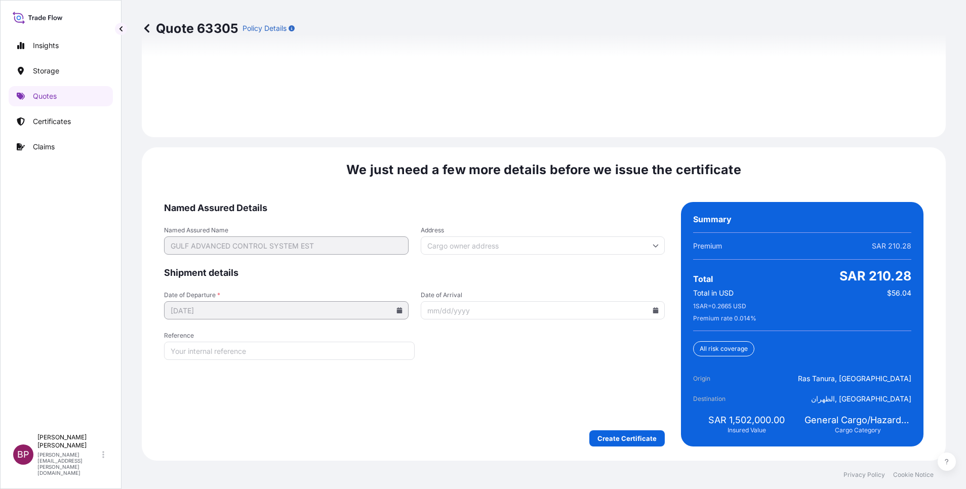
scroll to position [1472, 0]
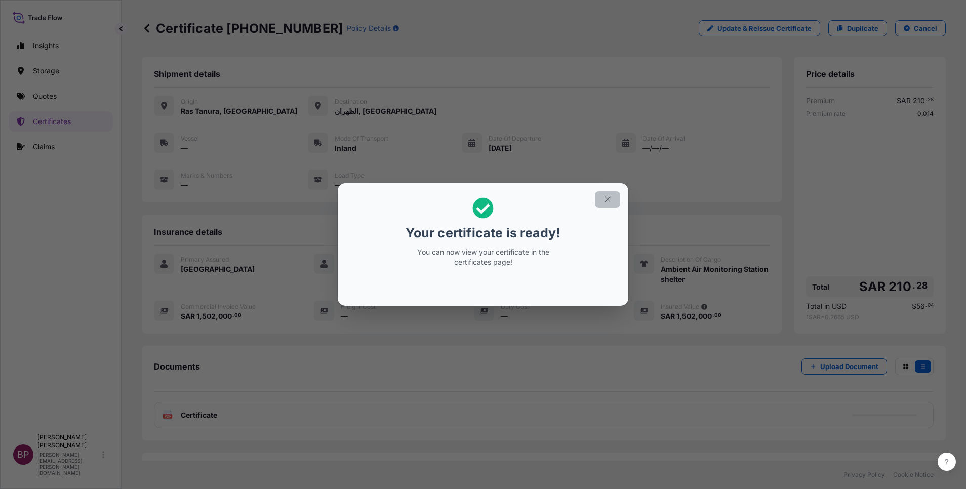
click at [609, 202] on icon "button" at bounding box center [607, 199] width 9 height 9
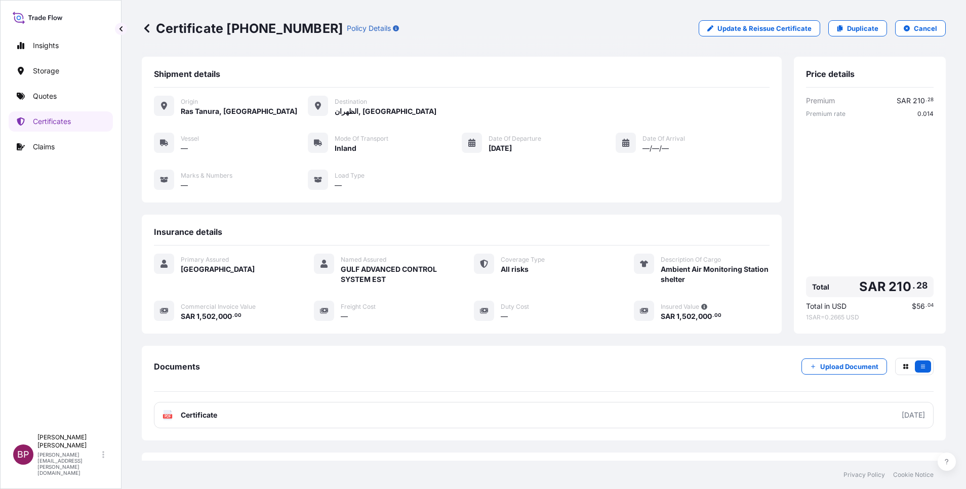
scroll to position [43, 0]
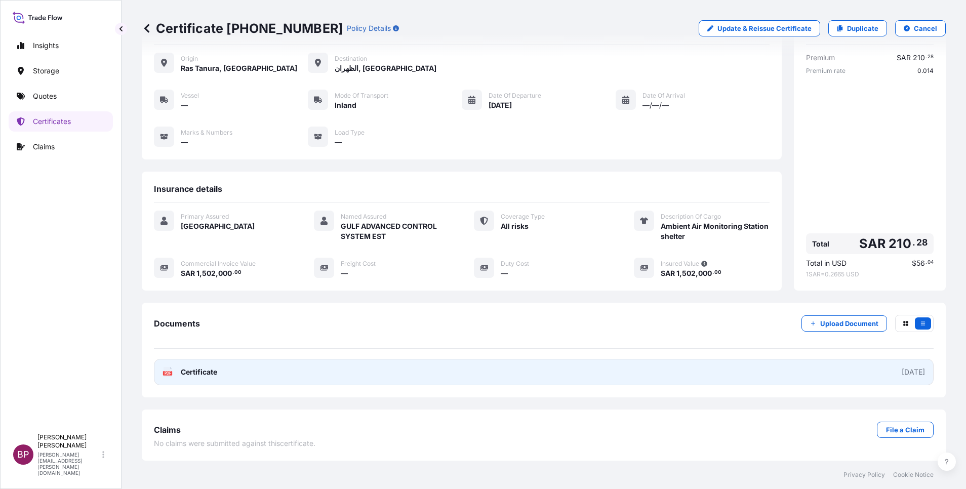
click at [198, 373] on span "Certificate" at bounding box center [199, 372] width 36 height 10
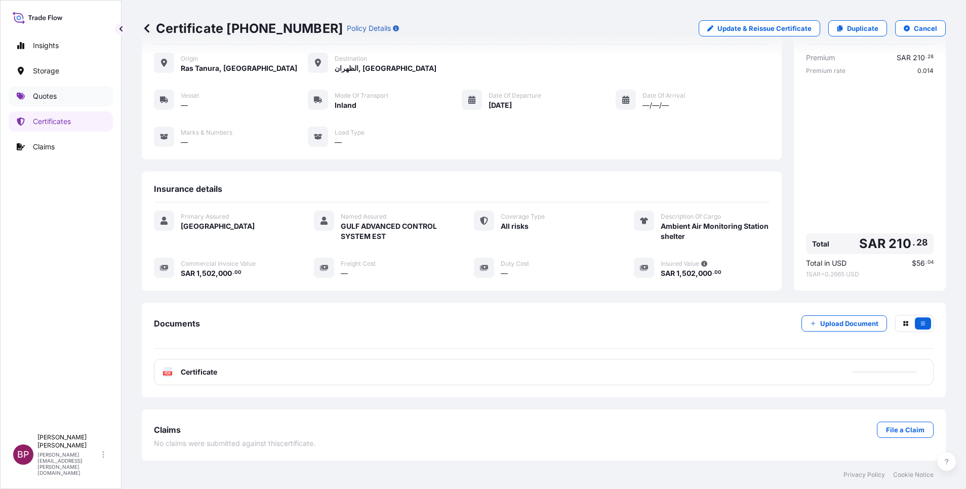
click at [49, 97] on p "Quotes" at bounding box center [45, 96] width 24 height 10
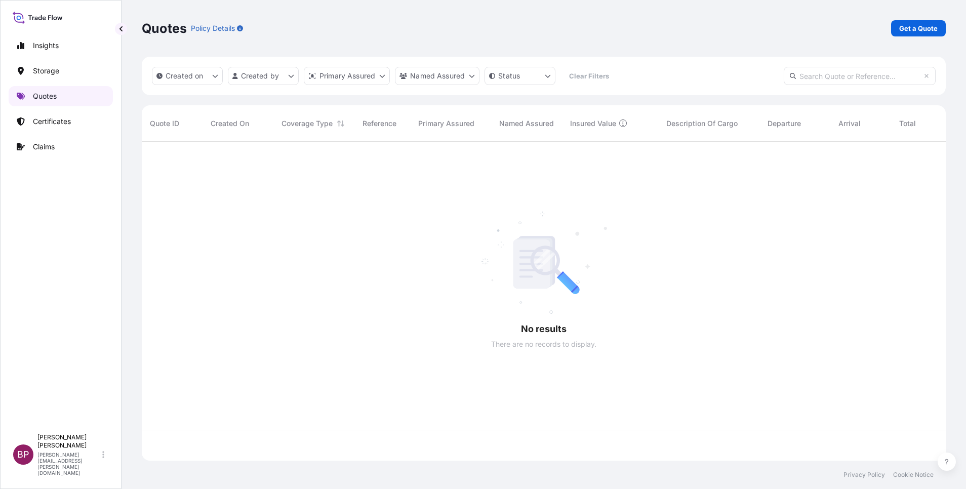
scroll to position [313, 792]
click at [911, 36] on div "Quotes Policy Details Get a Quote" at bounding box center [544, 28] width 804 height 57
click at [911, 31] on p "Get a Quote" at bounding box center [918, 28] width 38 height 10
select select "Water"
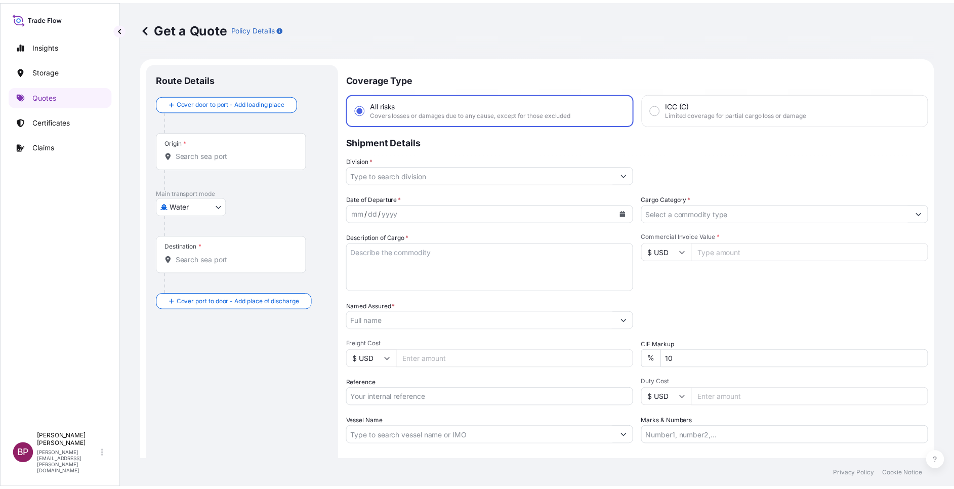
scroll to position [16, 0]
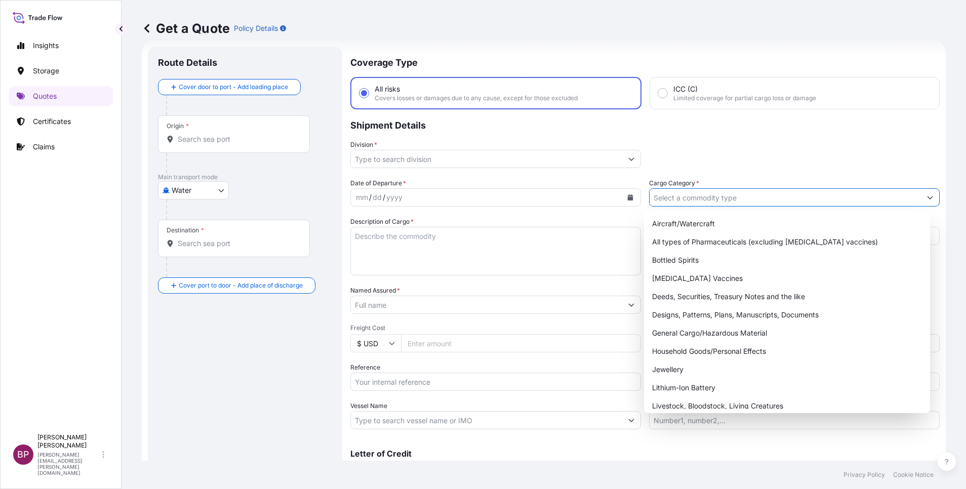
click at [685, 195] on input "Cargo Category *" at bounding box center [784, 197] width 271 height 18
click at [724, 334] on div "General Cargo/Hazardous Material" at bounding box center [787, 333] width 278 height 18
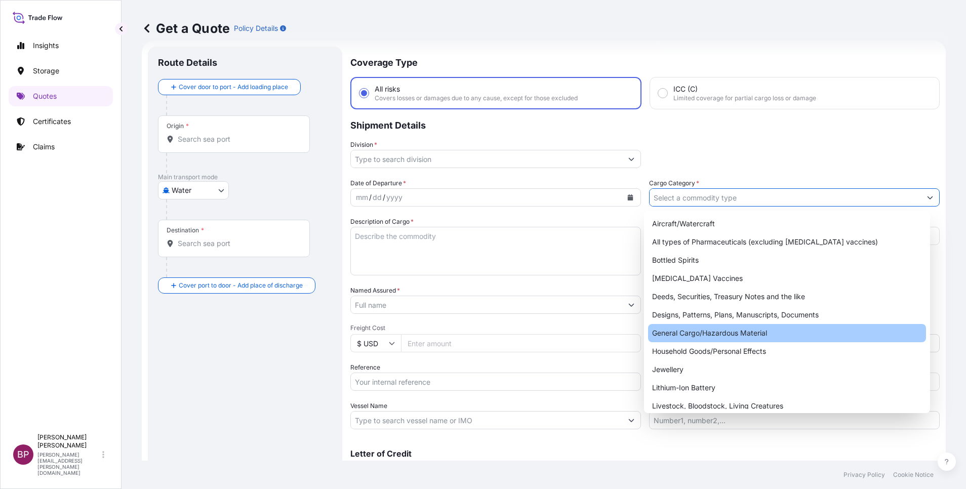
type input "General Cargo/Hazardous Material"
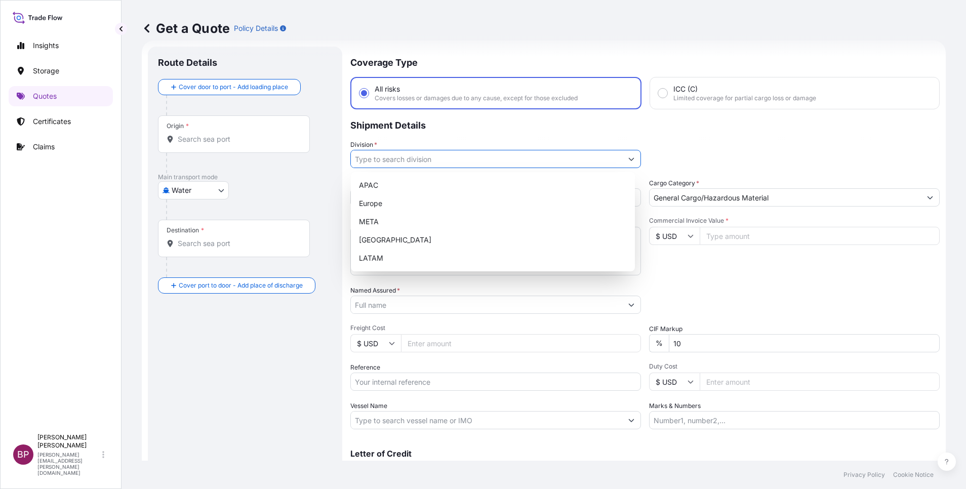
click at [622, 158] on button "Show suggestions" at bounding box center [631, 159] width 18 height 18
click at [390, 219] on div "META" at bounding box center [493, 222] width 276 height 18
type input "META"
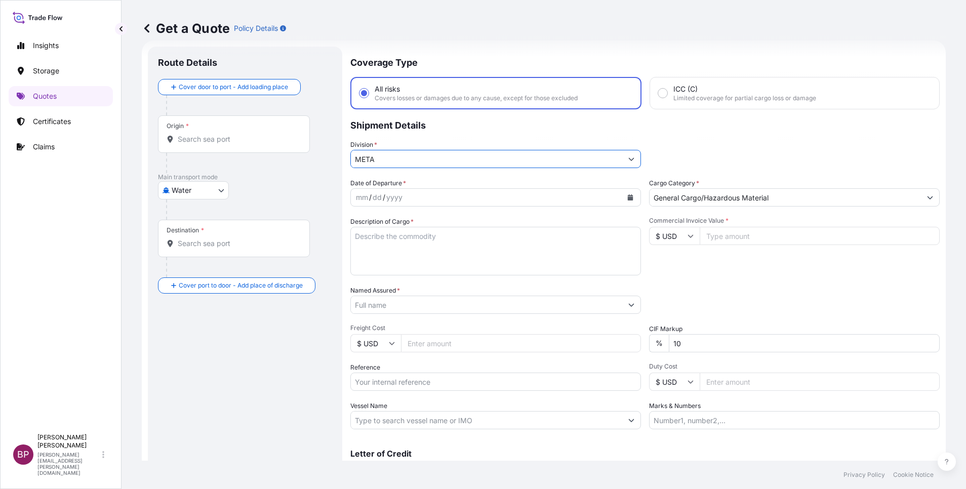
click at [420, 304] on input "Named Assured *" at bounding box center [486, 305] width 271 height 18
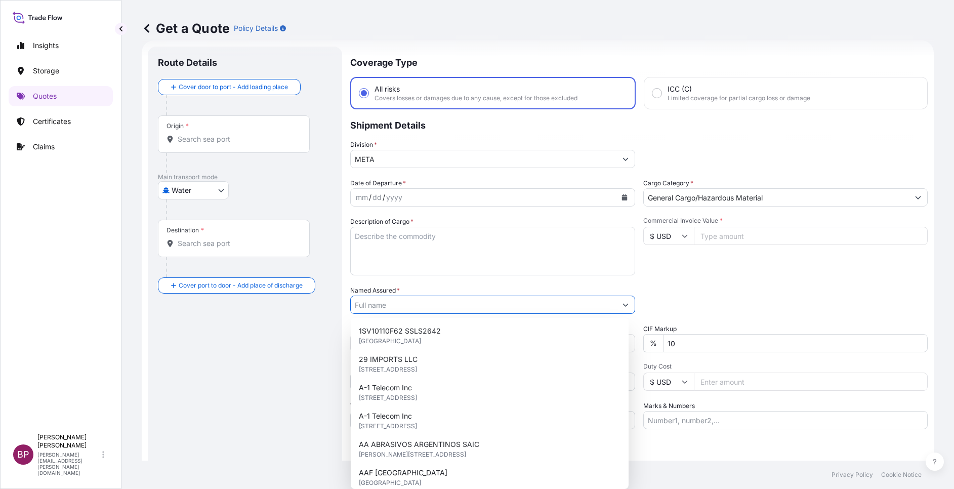
paste input "GUPTA MOTOR STORE JAKHAL ROAD PATRAN(DISTT PATIALA) CTC:[PERSON_NAME] MOB:91-80…"
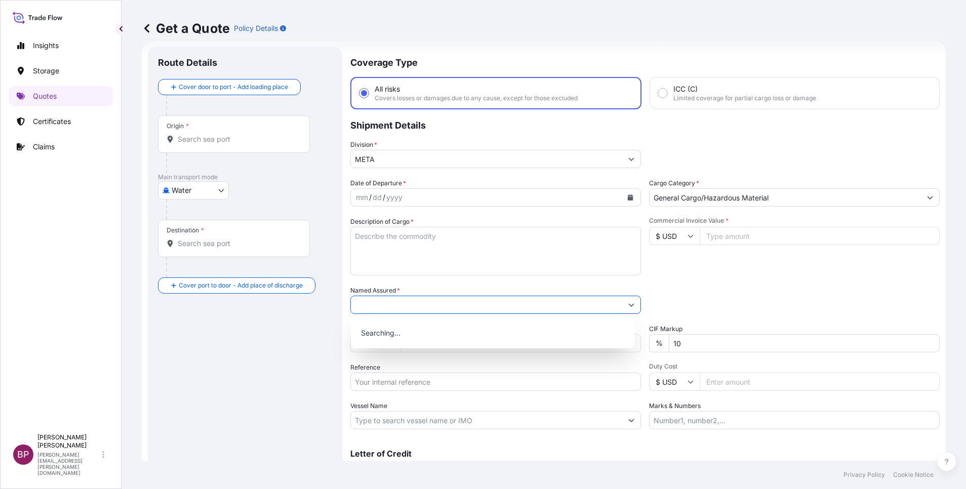
type input "GUPTA MOTOR STORE JAKHAL ROAD PATRAN(DISTT PATIALA) CTC:[PERSON_NAME] MOB:91-80…"
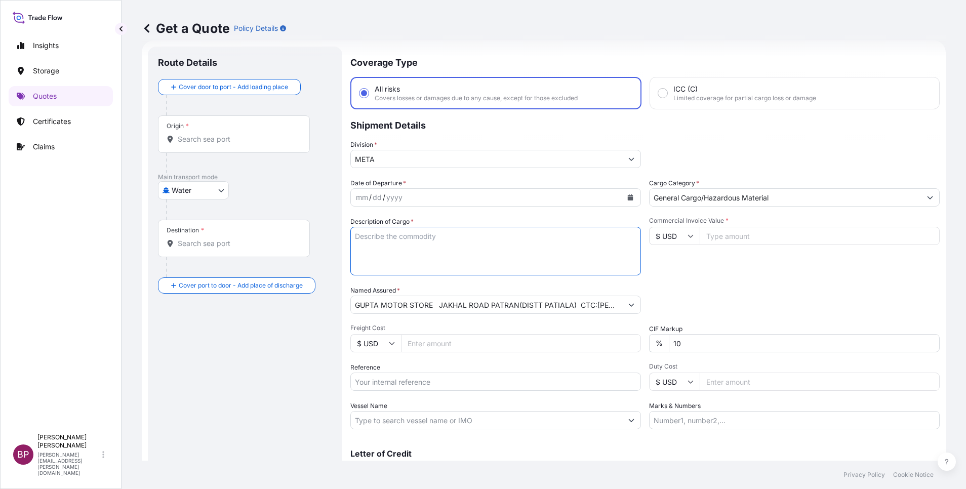
click at [469, 245] on textarea "Description of Cargo *" at bounding box center [495, 251] width 291 height 49
paste textarea "PE WAX 102 TOTAL GROSS WEIGHT:51340 KGS TOTAL NET WEIGHT: 51020 KGS TOTAL NO.OF…"
click at [509, 247] on textarea "PE WAX 102 TOTAL GROSS WEIGHT:51340 KGS TOTAL NET WEIGHT: 51020 KGS TOTAL NO.OF…" at bounding box center [495, 251] width 291 height 49
click at [510, 236] on textarea "PE WAX 102 TOTAL GROSS WEIGHT:51340 KGS TOTAL NET WEIGHT: 51020 KGS TOTAL NO.OF…" at bounding box center [495, 251] width 291 height 49
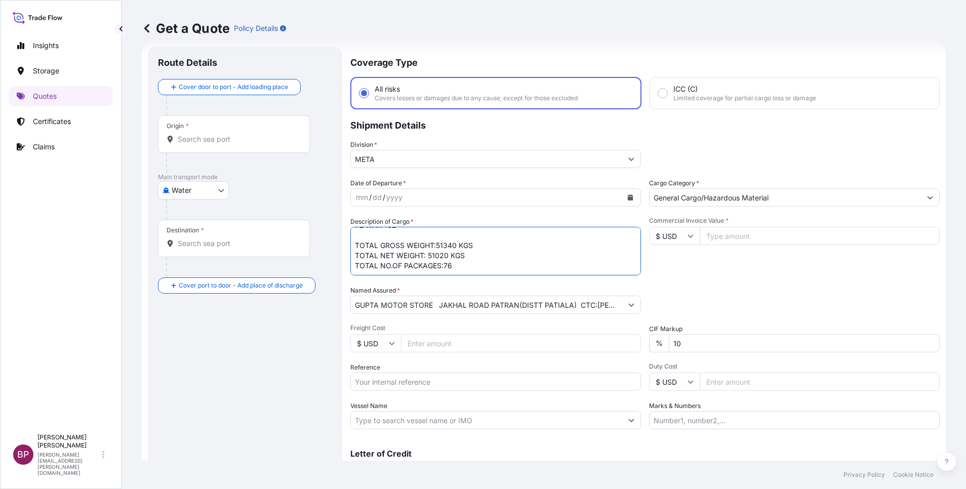
scroll to position [0, 0]
click at [487, 239] on textarea "PE WAX 102 TOTAL GROSS WEIGHT:51340 KGS TOTAL NET WEIGHT: 51020 KGS TOTAL NO.OF…" at bounding box center [495, 251] width 291 height 49
type textarea "PE WAX 102 TOTAL GROSS WEIGHT:51340 KGS TOTAL NET WEIGHT: 51020 KGS TOTAL NO.OF…"
click at [744, 235] on input "Commercial Invoice Value *" at bounding box center [819, 236] width 240 height 18
paste input "52040.40"
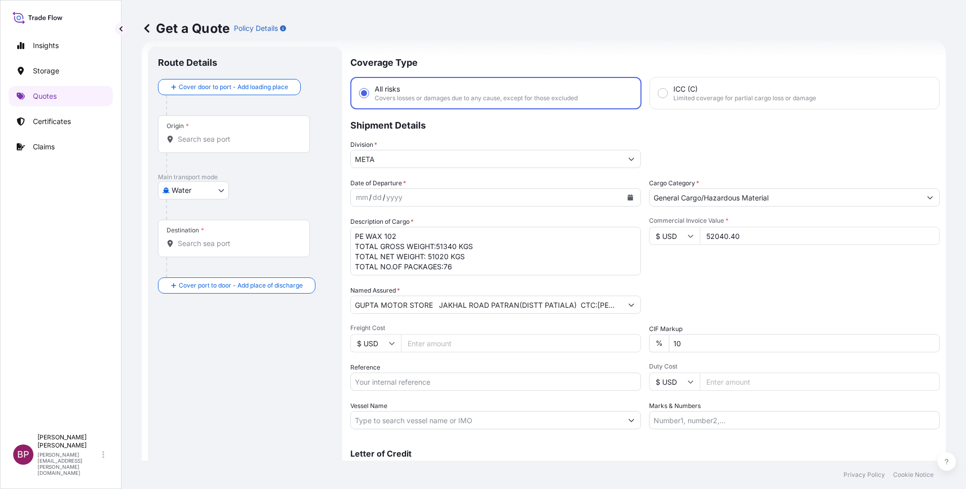
type input "52040.40"
drag, startPoint x: 632, startPoint y: 340, endPoint x: 520, endPoint y: 325, distance: 112.8
click at [523, 328] on div "Date of Departure * mm / dd / yyyy Cargo Category * General Cargo/Hazardous Mat…" at bounding box center [644, 303] width 589 height 251
type input "0"
click at [628, 195] on button "Calendar" at bounding box center [630, 197] width 16 height 16
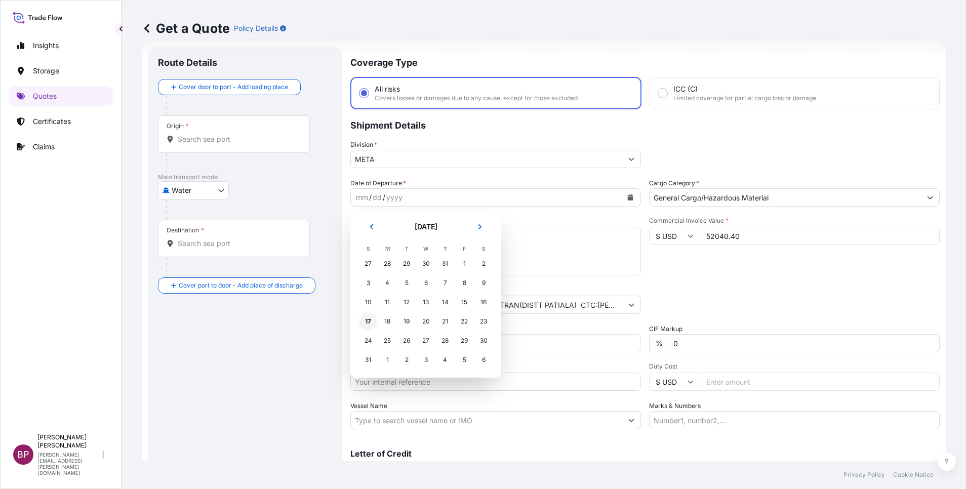
click at [365, 319] on div "17" at bounding box center [368, 321] width 18 height 18
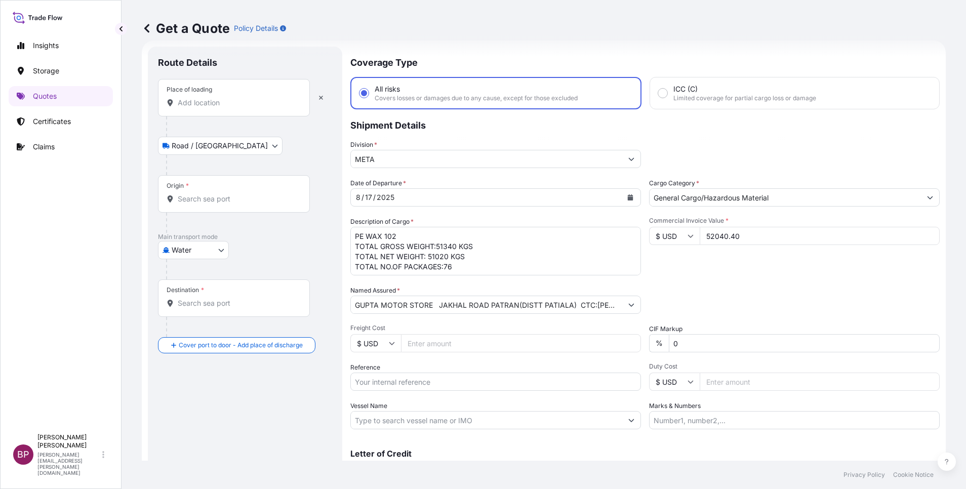
click at [223, 107] on input "Place of loading" at bounding box center [237, 103] width 119 height 10
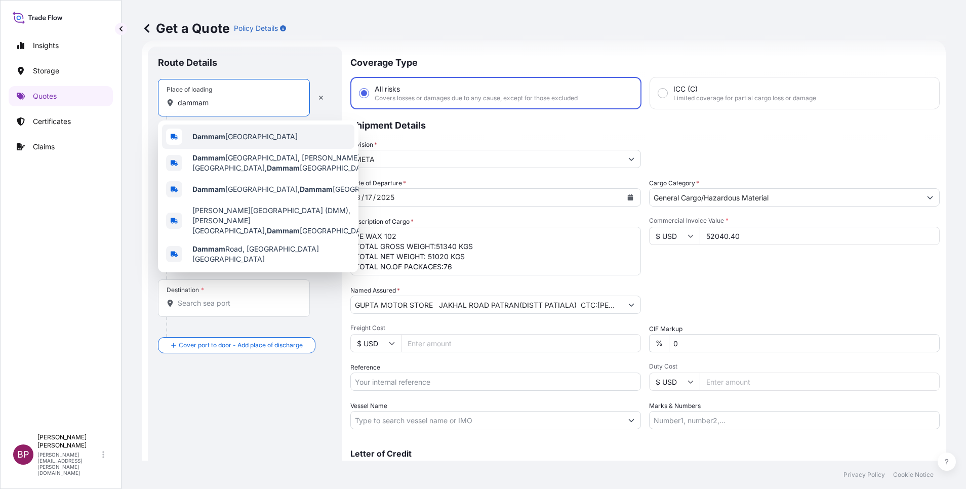
click at [232, 138] on span "Dammam [GEOGRAPHIC_DATA]" at bounding box center [244, 137] width 105 height 10
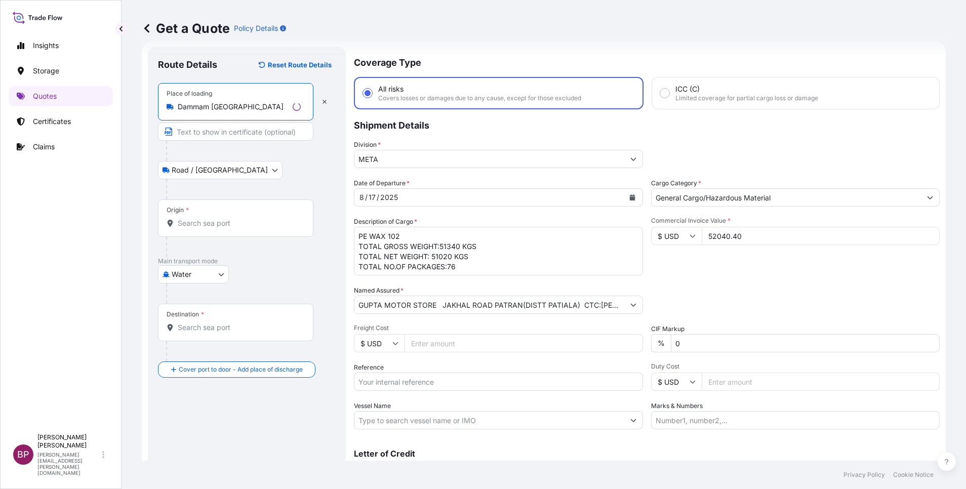
type input "Dammam [GEOGRAPHIC_DATA]"
click at [211, 222] on input "Origin *" at bounding box center [239, 223] width 123 height 10
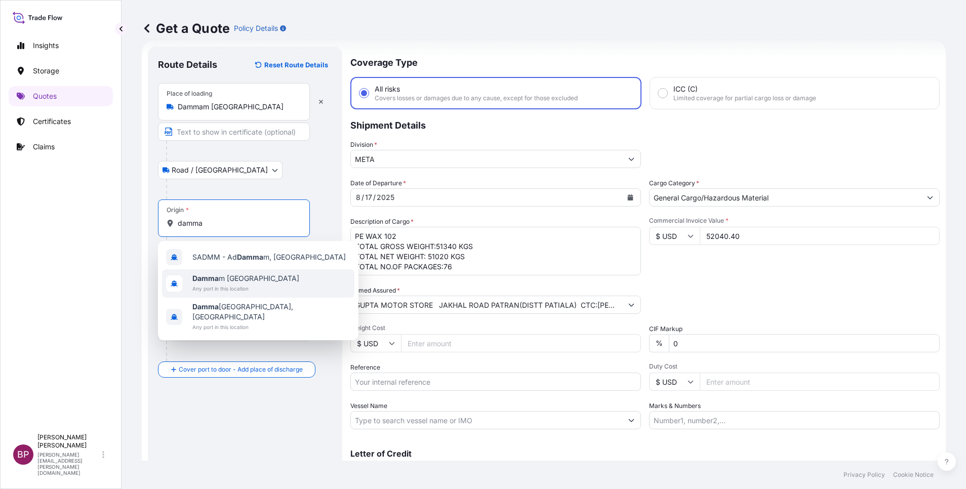
click at [243, 281] on span "Damma m [GEOGRAPHIC_DATA]" at bounding box center [245, 278] width 107 height 10
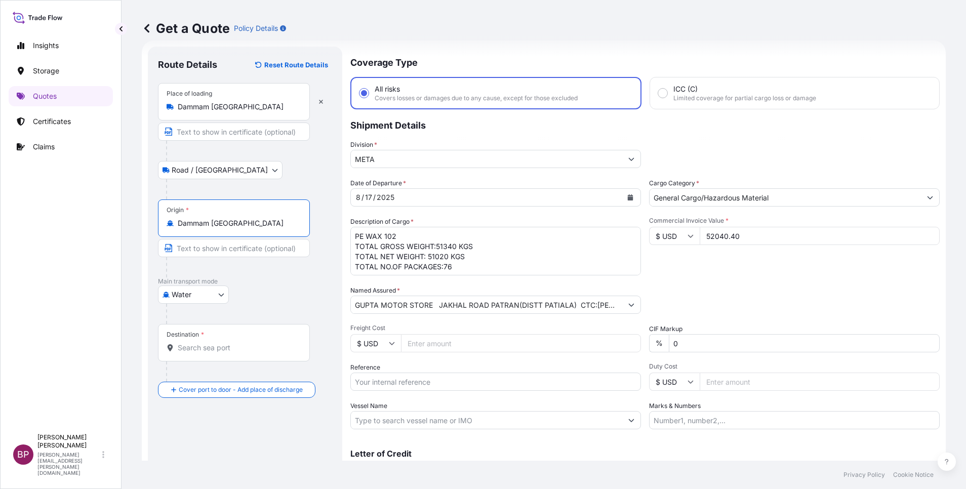
type input "Dammam [GEOGRAPHIC_DATA]"
click at [228, 351] on input "Destination *" at bounding box center [237, 348] width 119 height 10
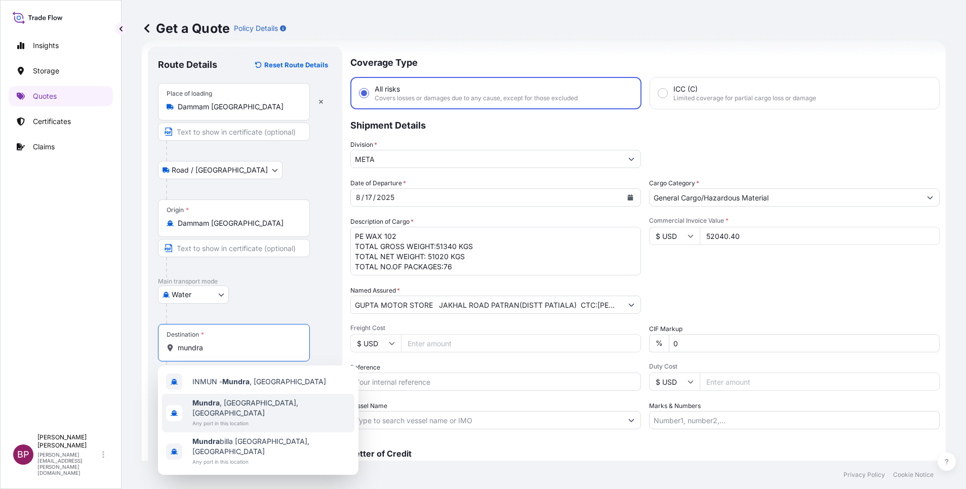
click at [237, 418] on span "Any port in this location" at bounding box center [271, 423] width 158 height 10
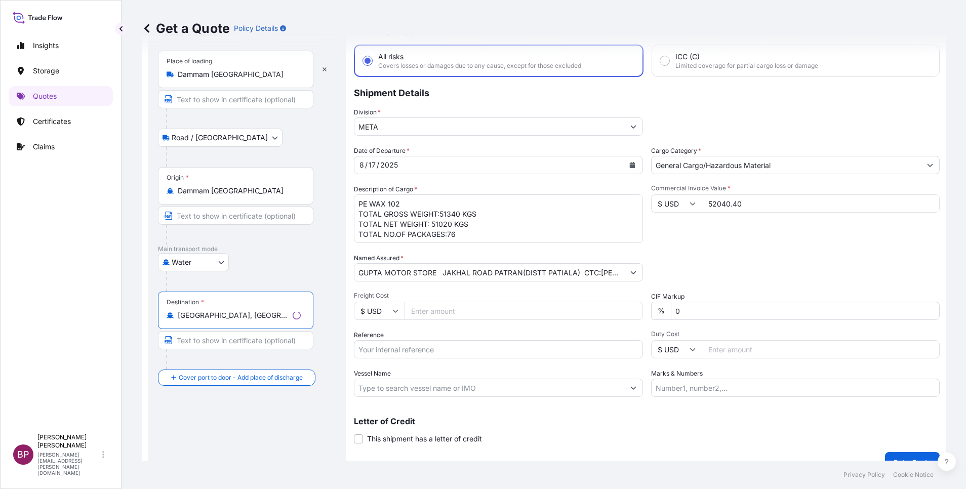
scroll to position [66, 0]
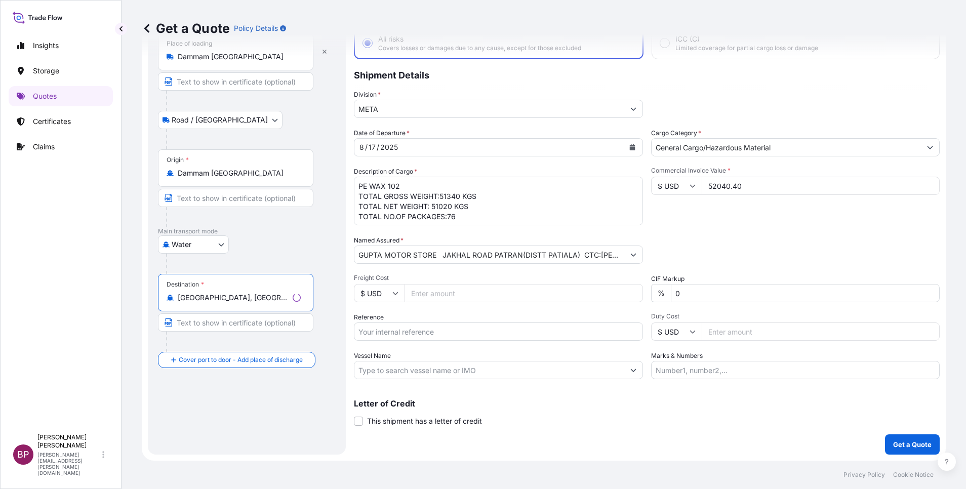
type input "[GEOGRAPHIC_DATA], [GEOGRAPHIC_DATA], [GEOGRAPHIC_DATA]"
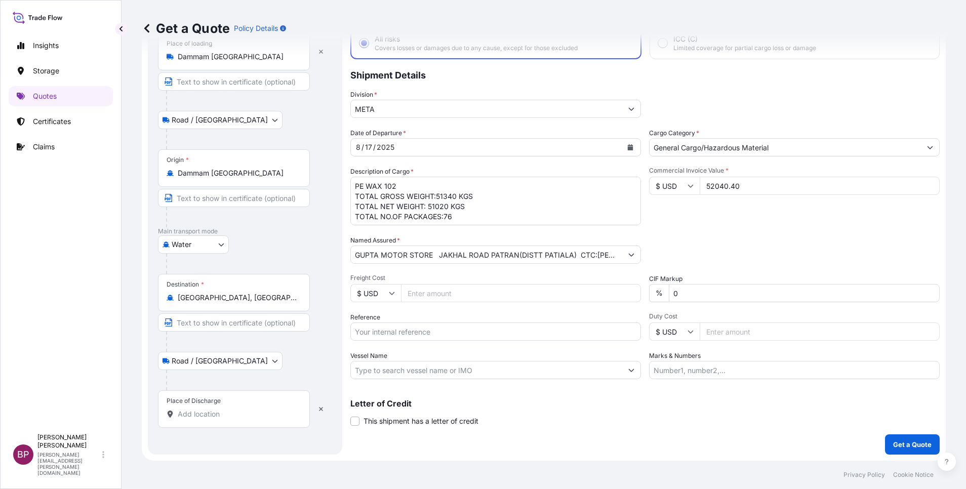
click at [216, 413] on input "Place of Discharge" at bounding box center [237, 414] width 119 height 10
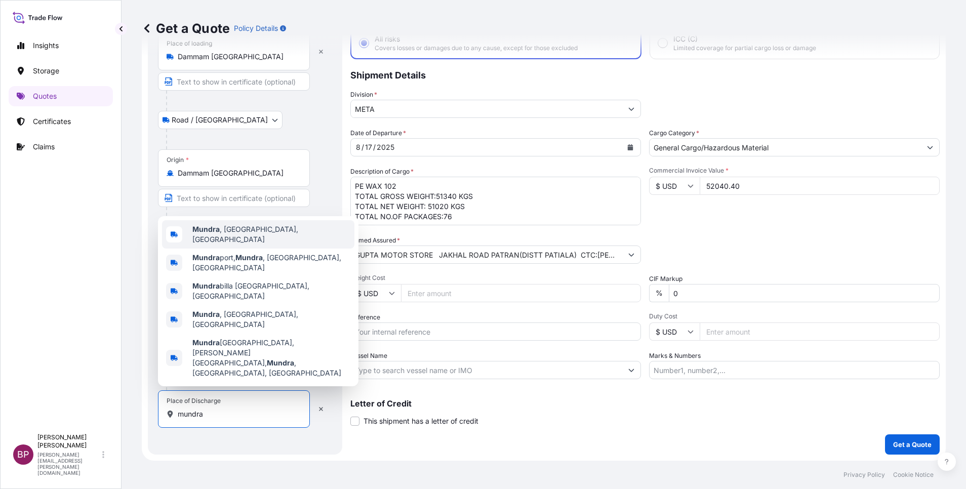
click at [230, 244] on span "[GEOGRAPHIC_DATA] , [GEOGRAPHIC_DATA], [GEOGRAPHIC_DATA]" at bounding box center [271, 234] width 158 height 20
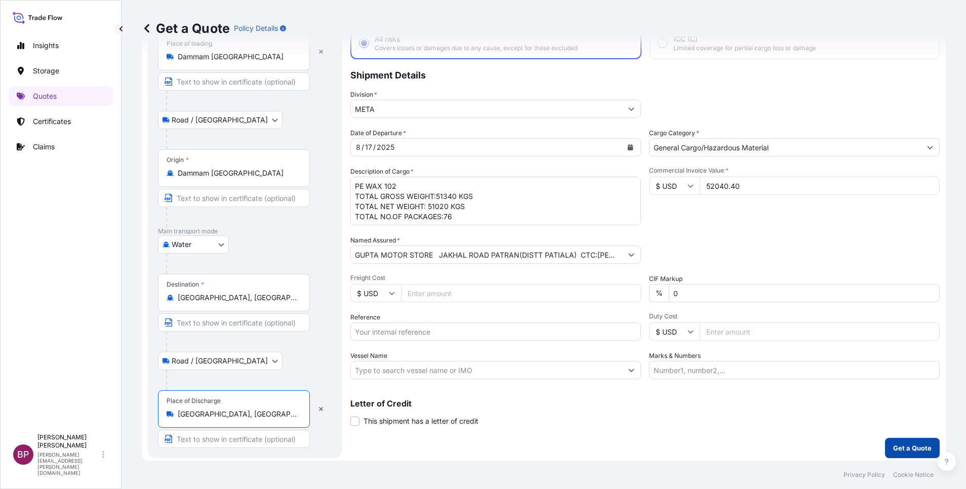
type input "[GEOGRAPHIC_DATA], [GEOGRAPHIC_DATA], [GEOGRAPHIC_DATA]"
click at [905, 450] on p "Get a Quote" at bounding box center [912, 448] width 38 height 10
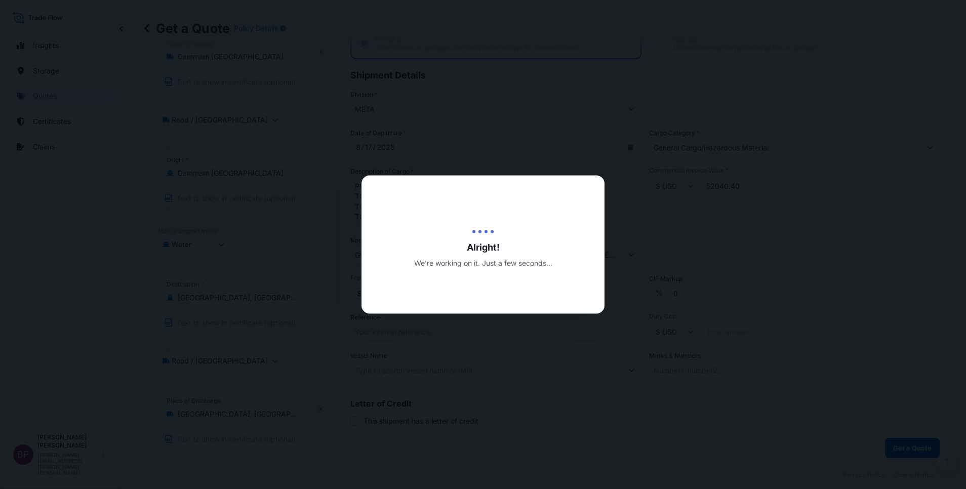
select select "Road / [GEOGRAPHIC_DATA]"
select select "Water"
select select "Road / [GEOGRAPHIC_DATA]"
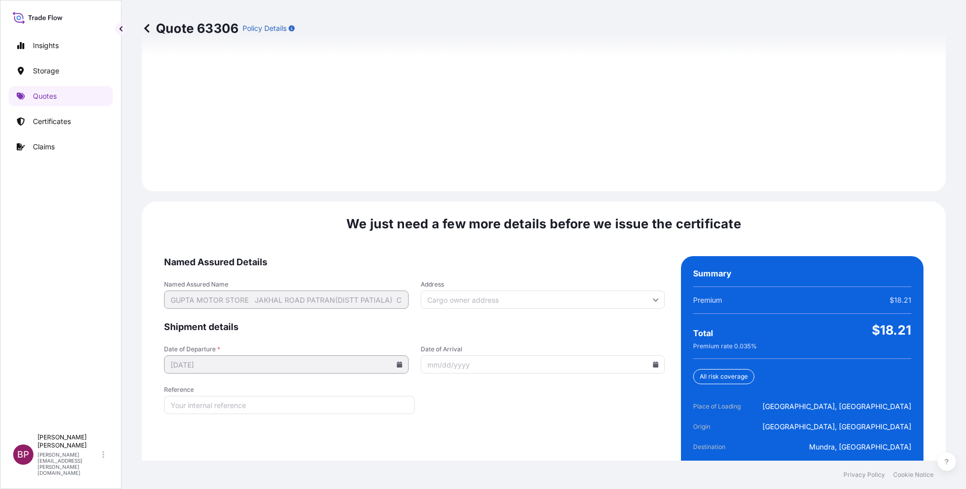
scroll to position [1514, 0]
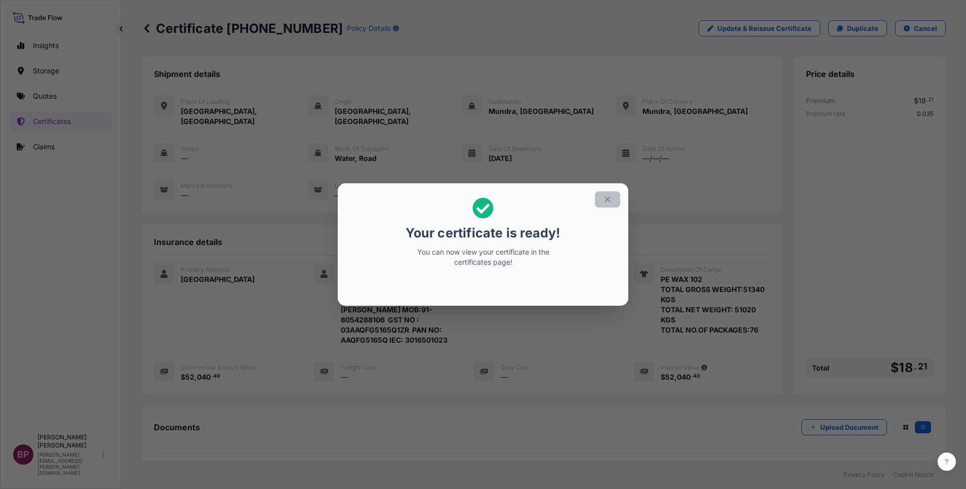
click at [605, 200] on icon "button" at bounding box center [607, 199] width 9 height 9
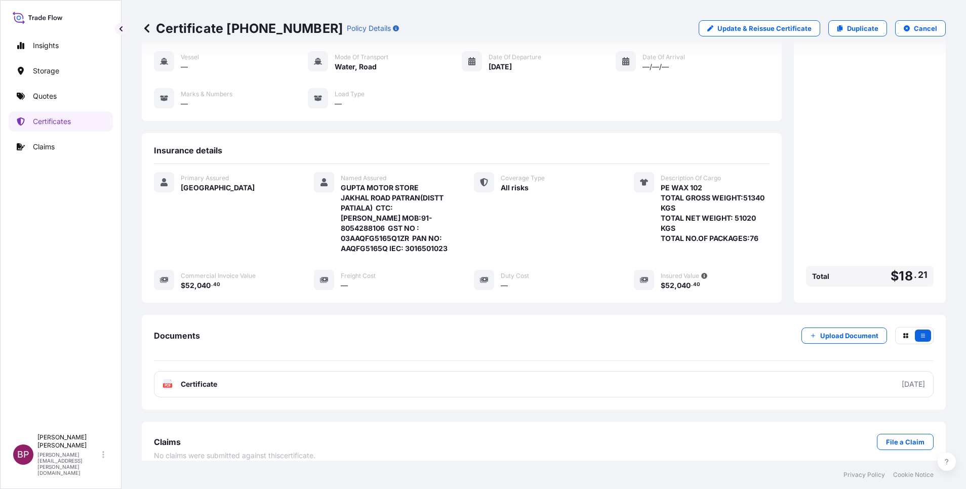
scroll to position [94, 0]
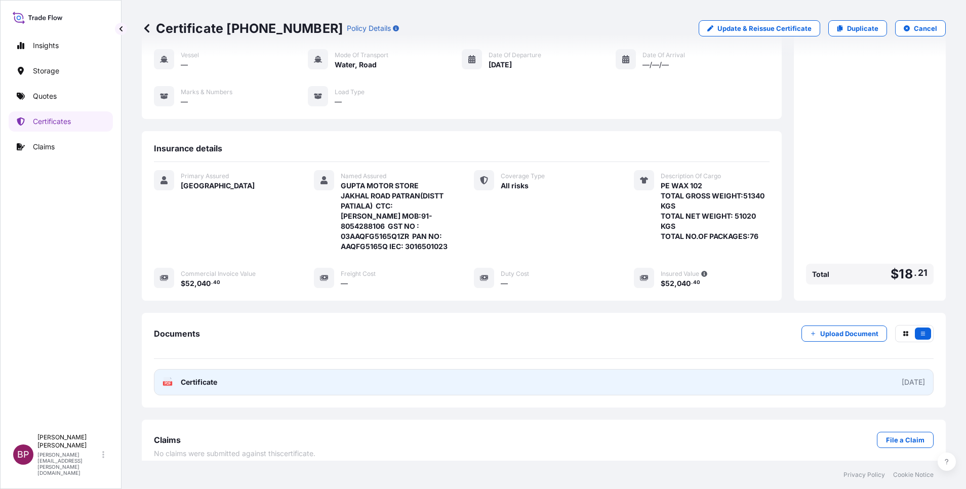
click at [206, 377] on span "Certificate" at bounding box center [199, 382] width 36 height 10
